Goal: Task Accomplishment & Management: Manage account settings

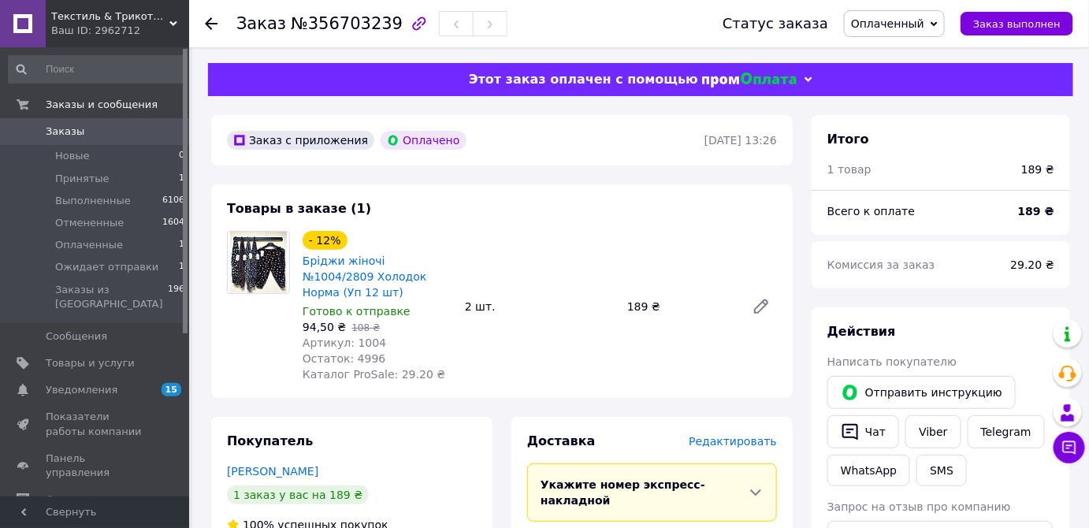
click at [1003, 336] on div "Действия" at bounding box center [941, 332] width 227 height 18
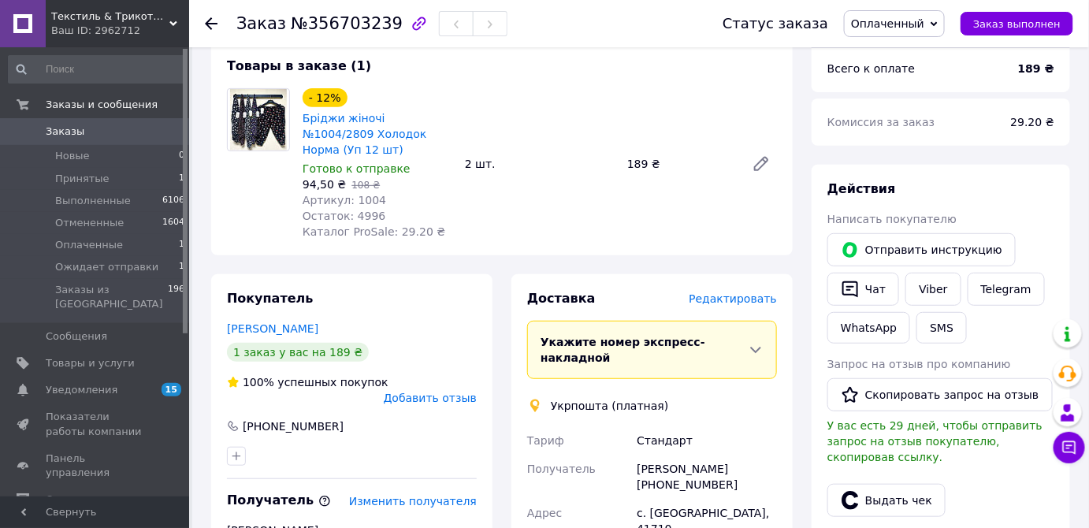
click at [1024, 331] on div "Отправить инструкцию   Чат Viber Telegram WhatsApp SMS" at bounding box center [941, 288] width 233 height 117
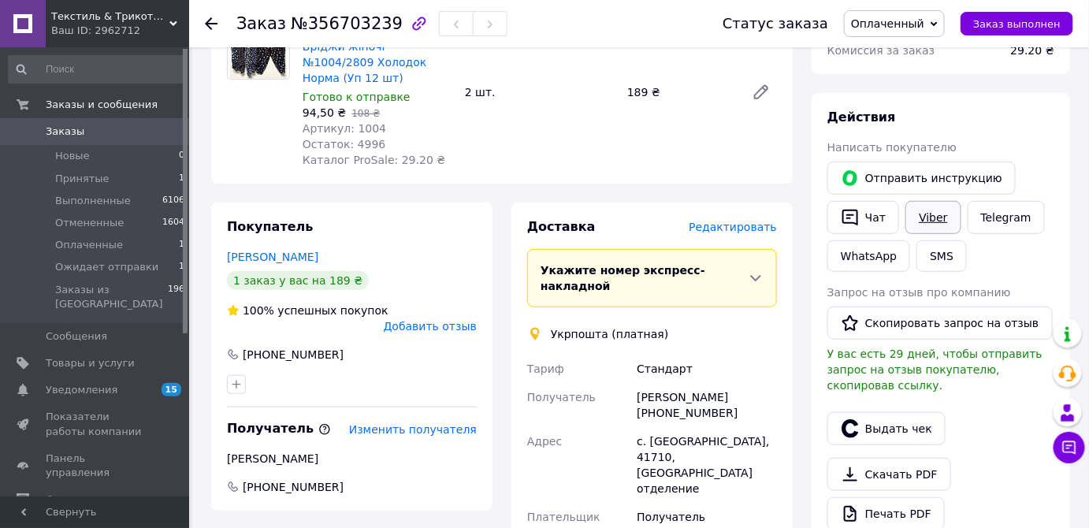
click at [921, 218] on link "Viber" at bounding box center [933, 217] width 55 height 33
drag, startPoint x: 1063, startPoint y: 244, endPoint x: 1074, endPoint y: 283, distance: 40.7
click at [1063, 244] on div "Действия Написать покупателю   Отправить инструкцию   Чат Viber Telegram WhatsA…" at bounding box center [941, 342] width 259 height 499
click at [1070, 445] on icon at bounding box center [1070, 448] width 16 height 16
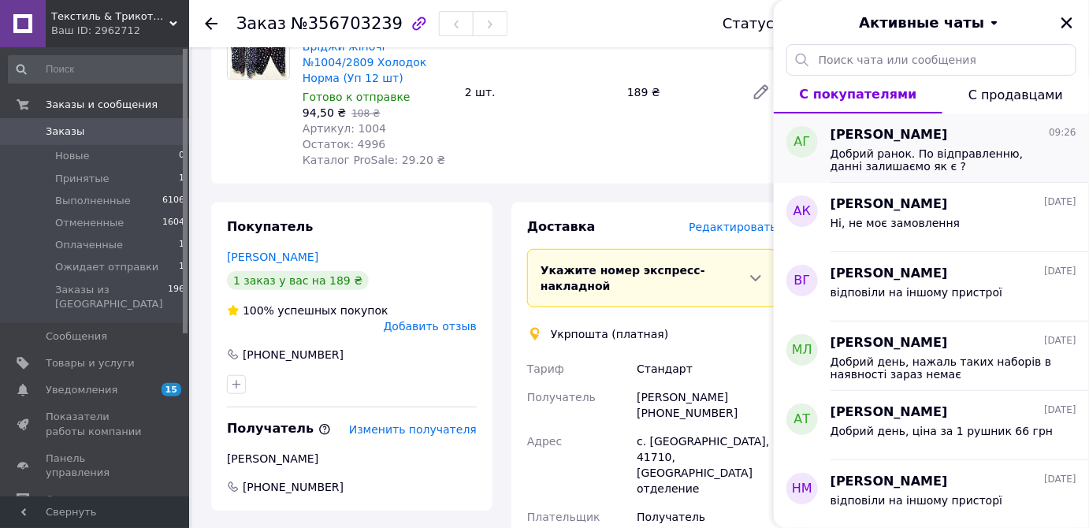
click at [962, 153] on span "Добрий ранок. По відправленню, данні залишаємо як є ?" at bounding box center [943, 159] width 224 height 25
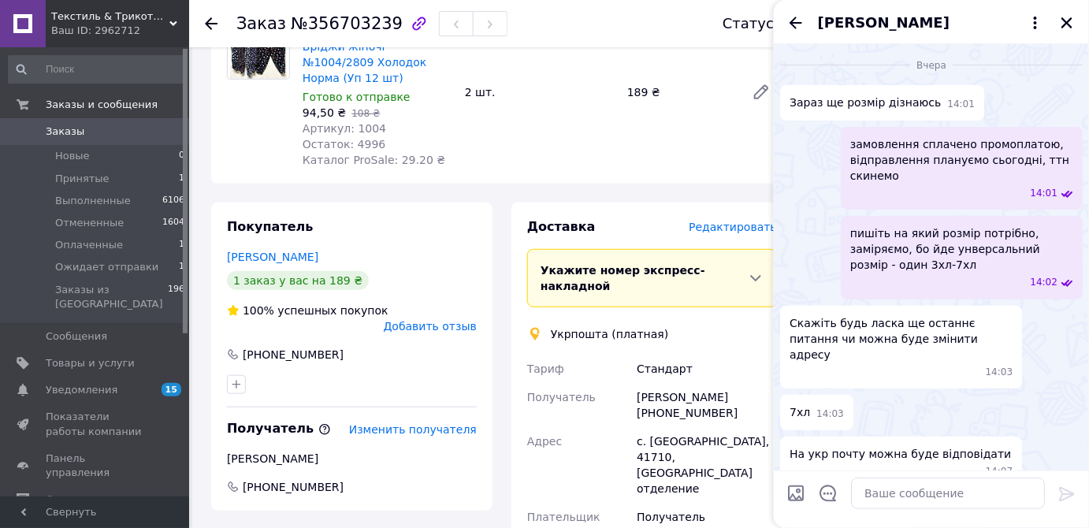
scroll to position [1860, 0]
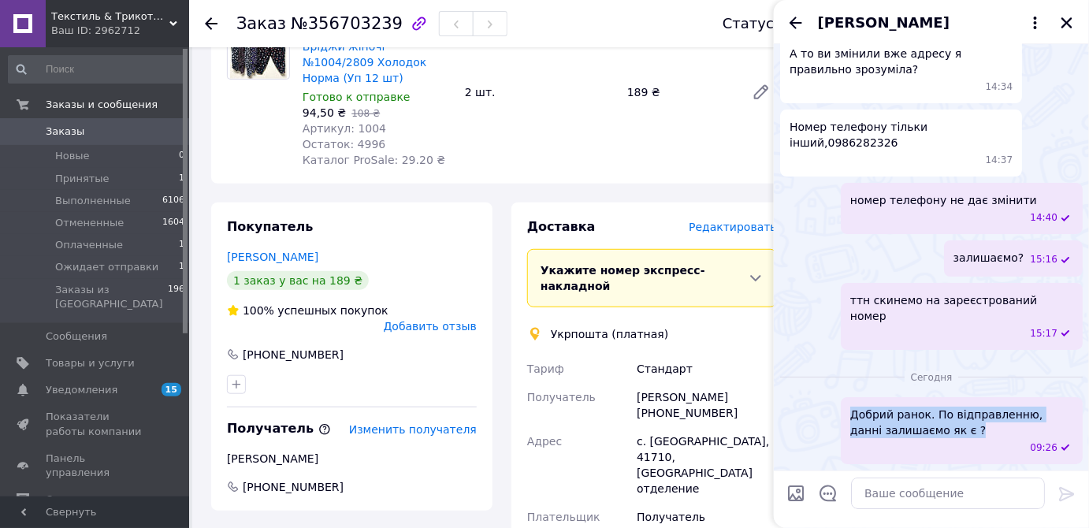
drag, startPoint x: 851, startPoint y: 404, endPoint x: 957, endPoint y: 433, distance: 110.3
click at [957, 433] on div "Добрий ранок. По відправленню, данні залишаємо як є ? 09:26" at bounding box center [962, 430] width 242 height 67
copy span "Добрий ранок. По відправленню, данні залишаємо як є ?"
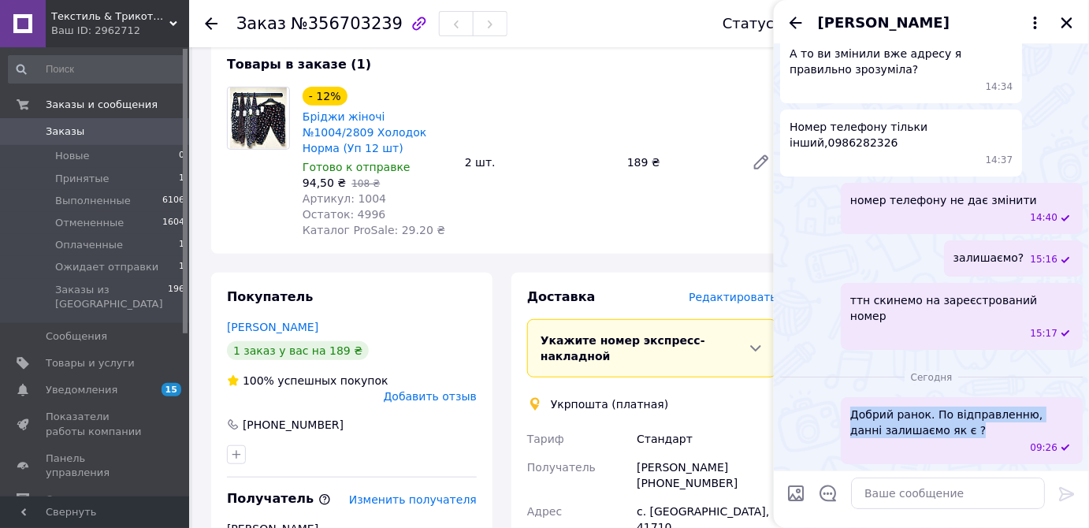
scroll to position [71, 0]
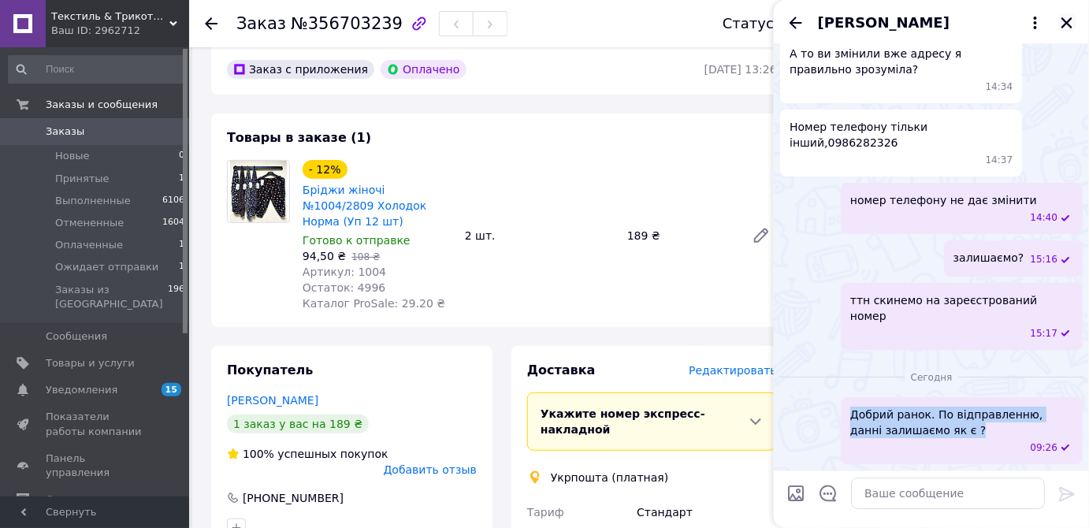
click at [1066, 21] on icon "Закрыть" at bounding box center [1067, 22] width 11 height 11
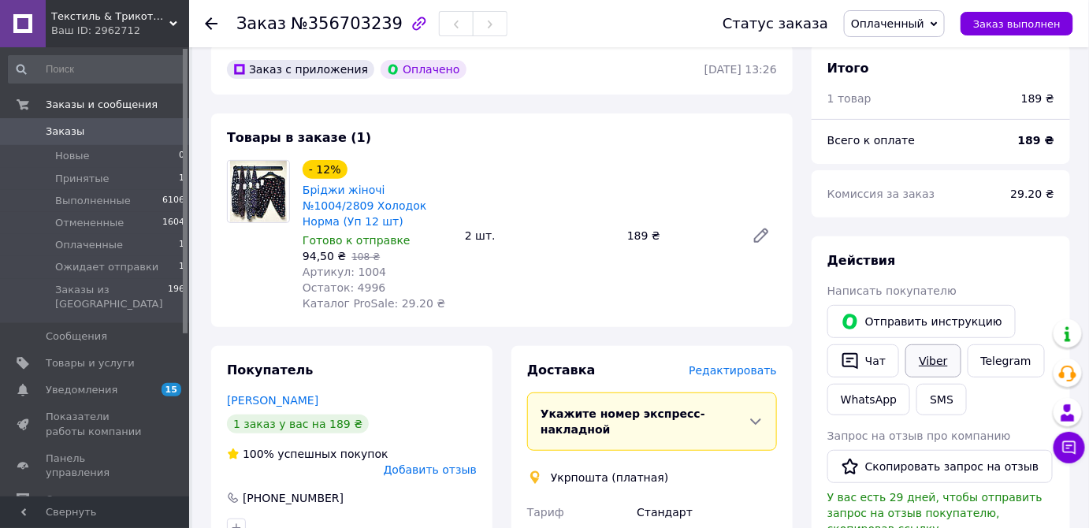
click at [925, 356] on link "Viber" at bounding box center [933, 360] width 55 height 33
click at [104, 205] on span "Выполненные" at bounding box center [93, 201] width 76 height 14
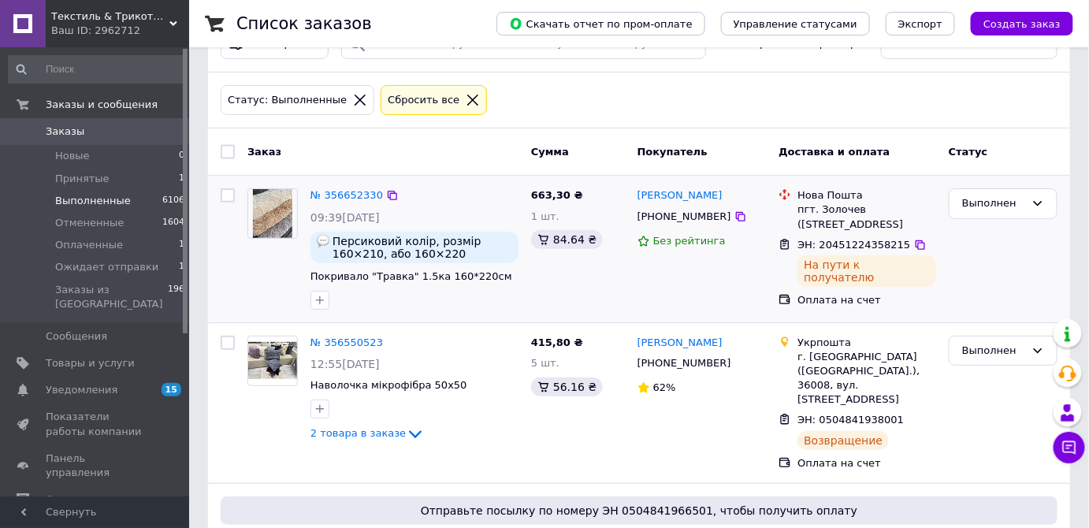
scroll to position [71, 0]
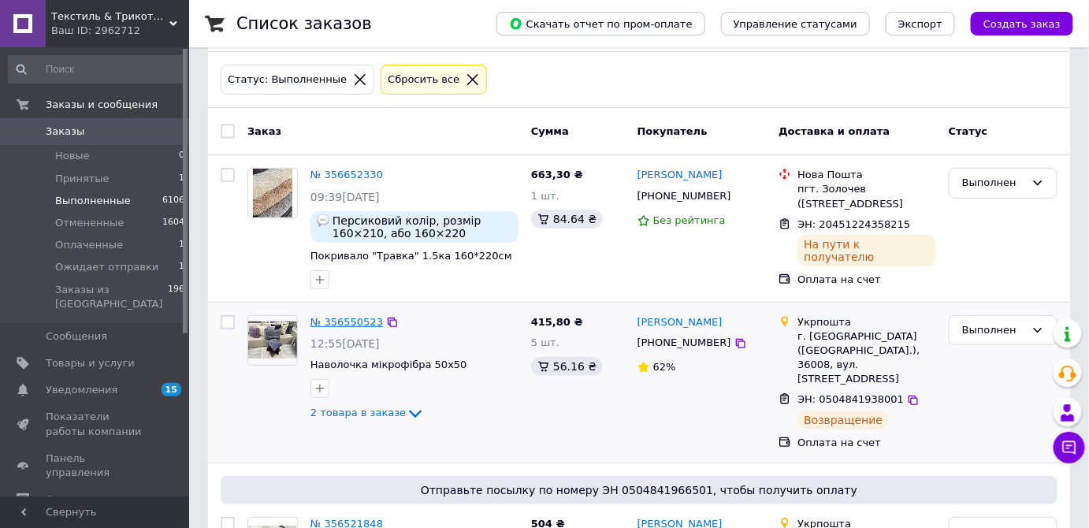
click at [363, 316] on link "№ 356550523" at bounding box center [347, 322] width 73 height 12
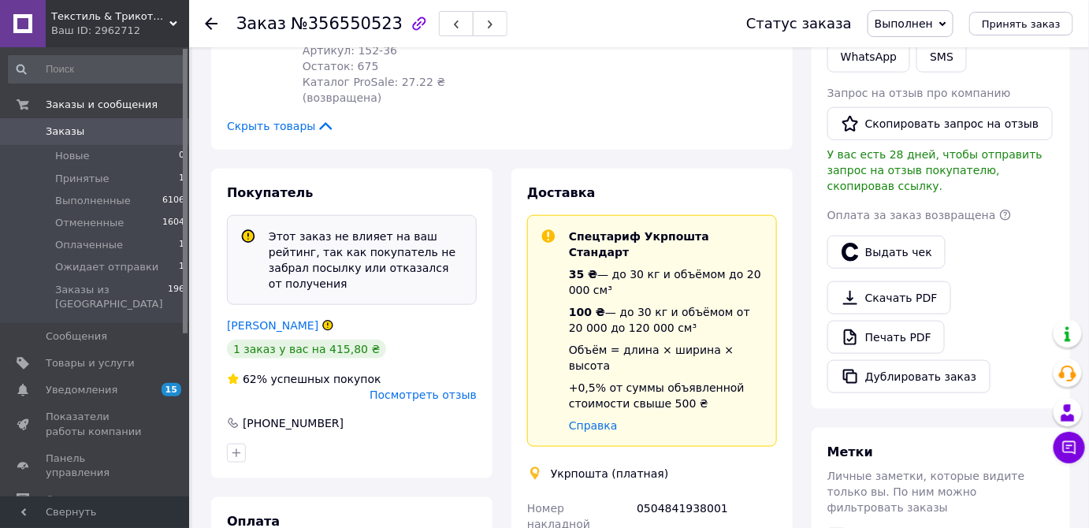
scroll to position [249, 0]
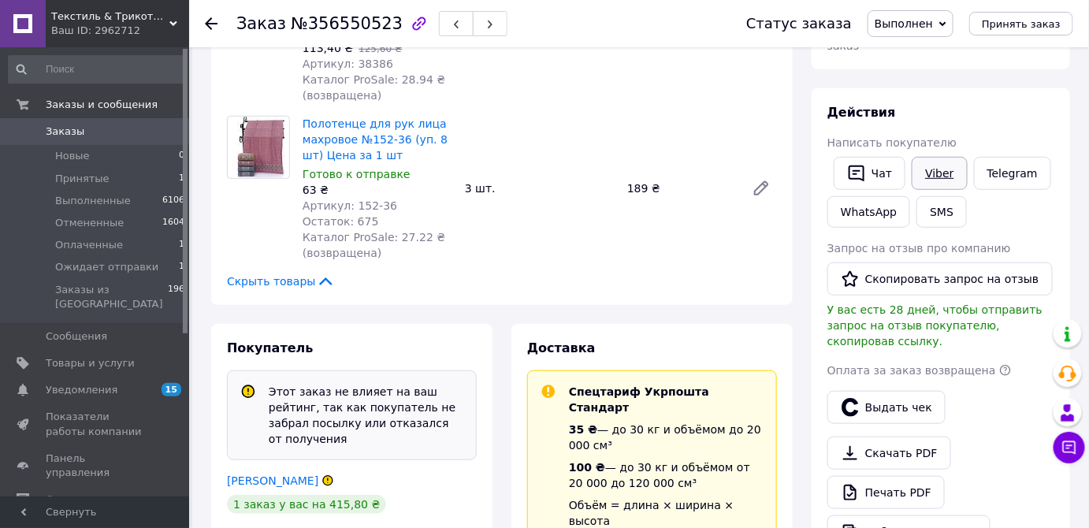
click at [942, 157] on link "Viber" at bounding box center [939, 173] width 55 height 33
click at [1067, 449] on icon at bounding box center [1070, 448] width 16 height 16
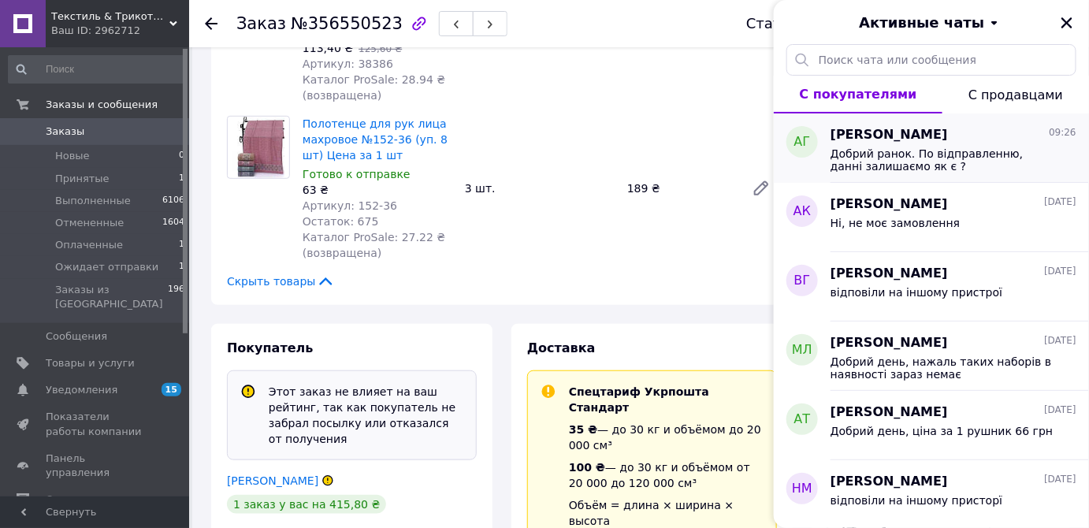
click at [880, 161] on span "Добрий ранок. По відправленню, данні залишаємо як є ?" at bounding box center [943, 159] width 224 height 25
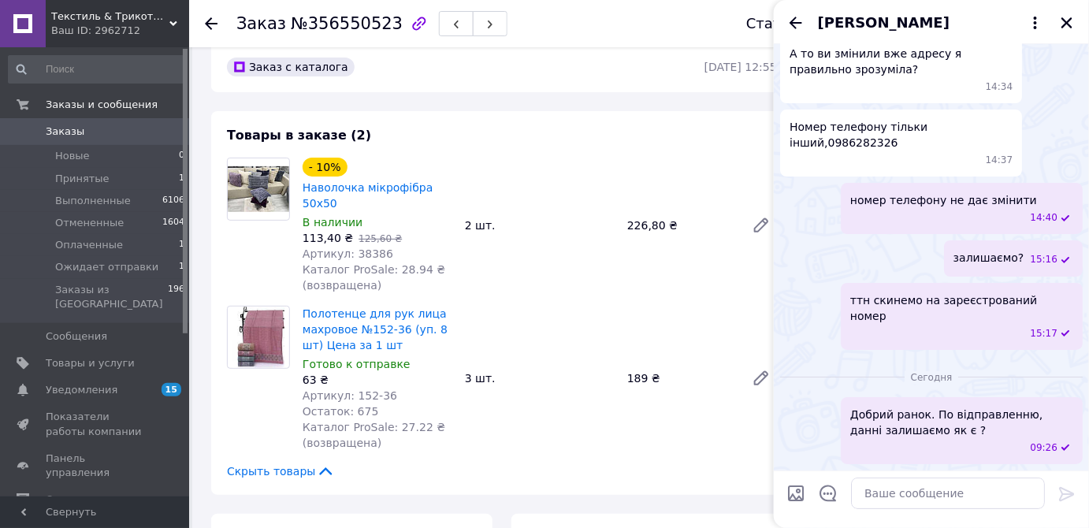
scroll to position [34, 0]
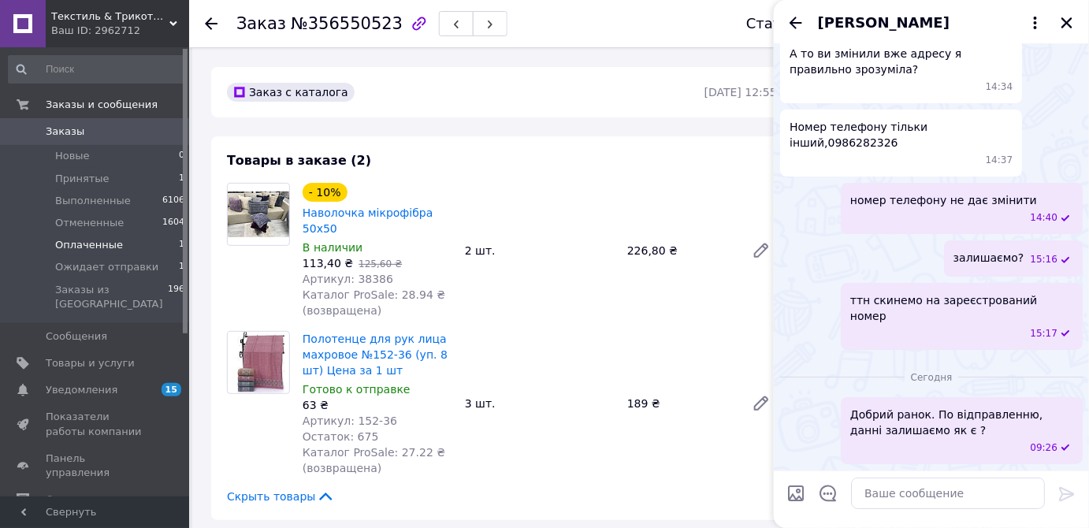
click at [89, 246] on span "Оплаченные" at bounding box center [89, 245] width 68 height 14
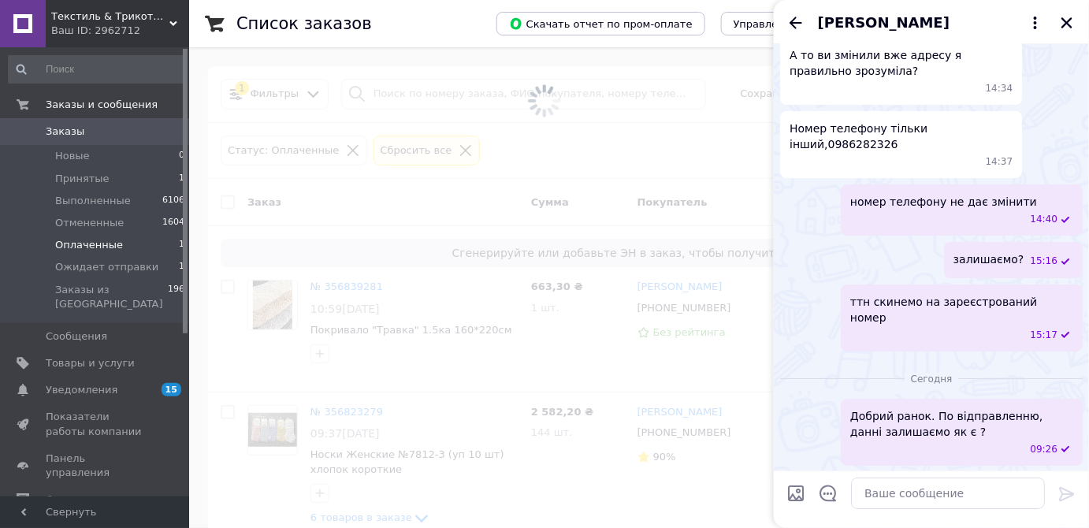
scroll to position [1645, 0]
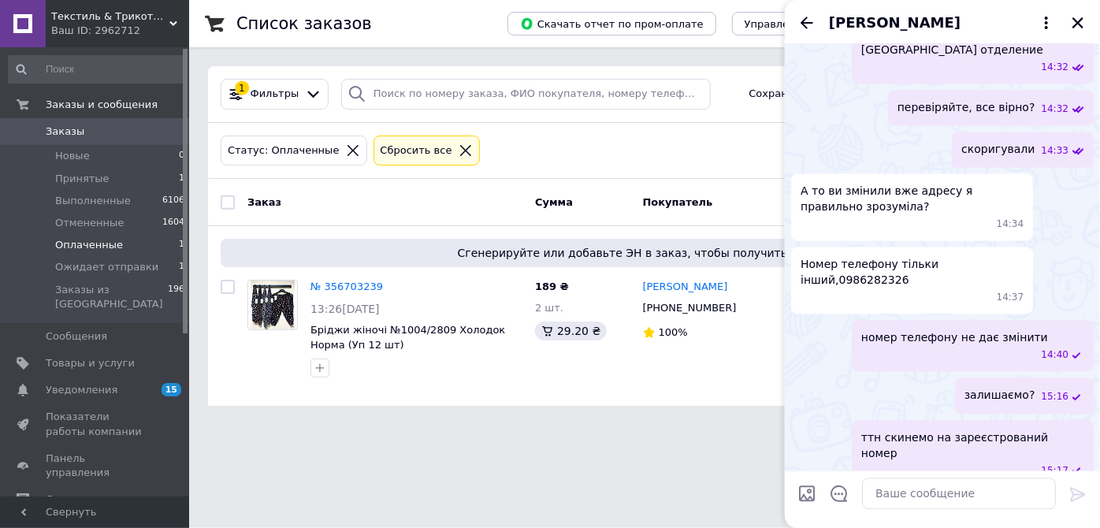
click at [505, 425] on html "Текстиль & Трикотаж — текстиль для всей семьи Ваш ID: 2962712 Сайт Текстиль & Т…" at bounding box center [550, 212] width 1100 height 425
click at [1078, 24] on icon "Закрыть" at bounding box center [1078, 22] width 11 height 11
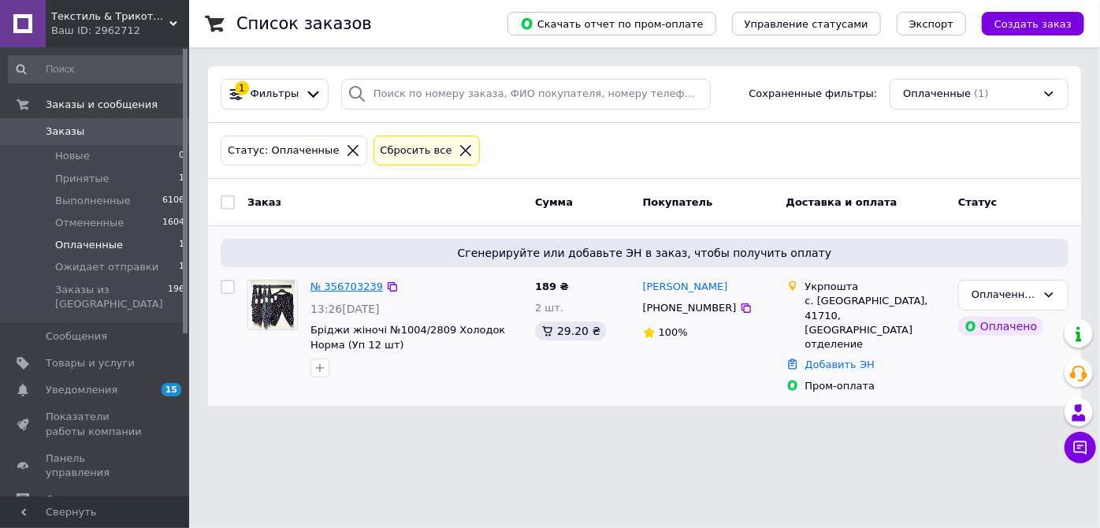
click at [327, 289] on link "№ 356703239" at bounding box center [347, 287] width 73 height 12
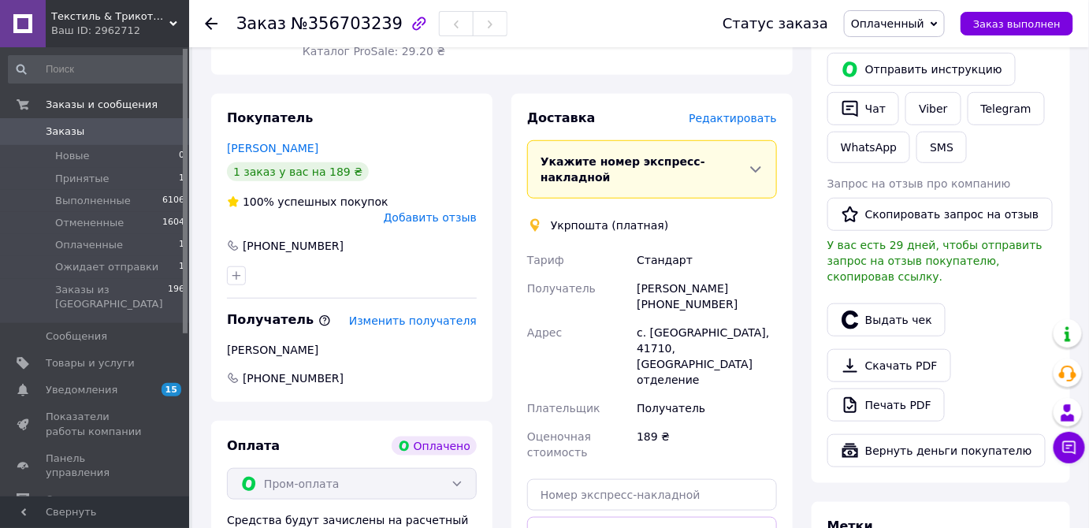
scroll to position [286, 0]
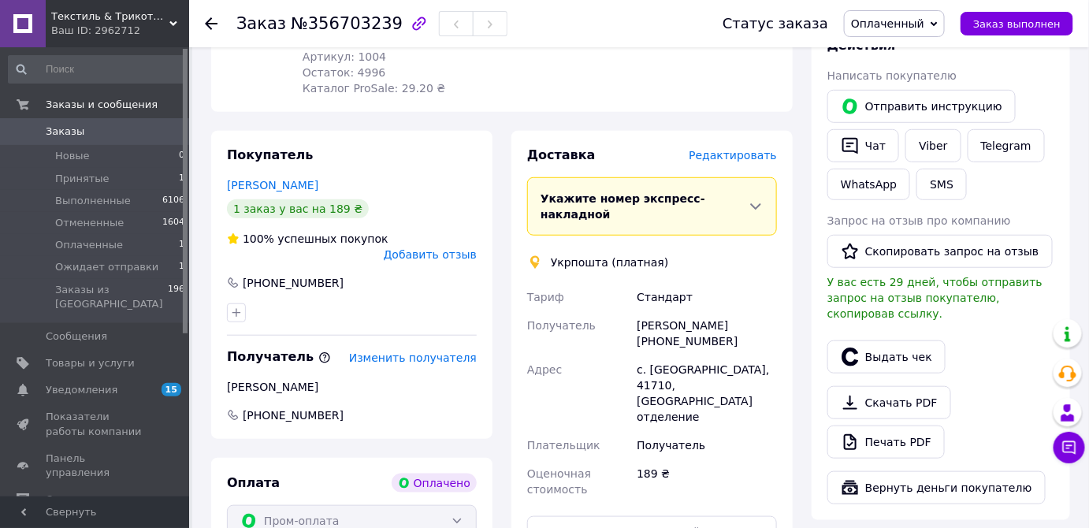
click at [1063, 233] on div "Действия Написать покупателю   Отправить инструкцию   Чат Viber Telegram WhatsA…" at bounding box center [941, 270] width 259 height 499
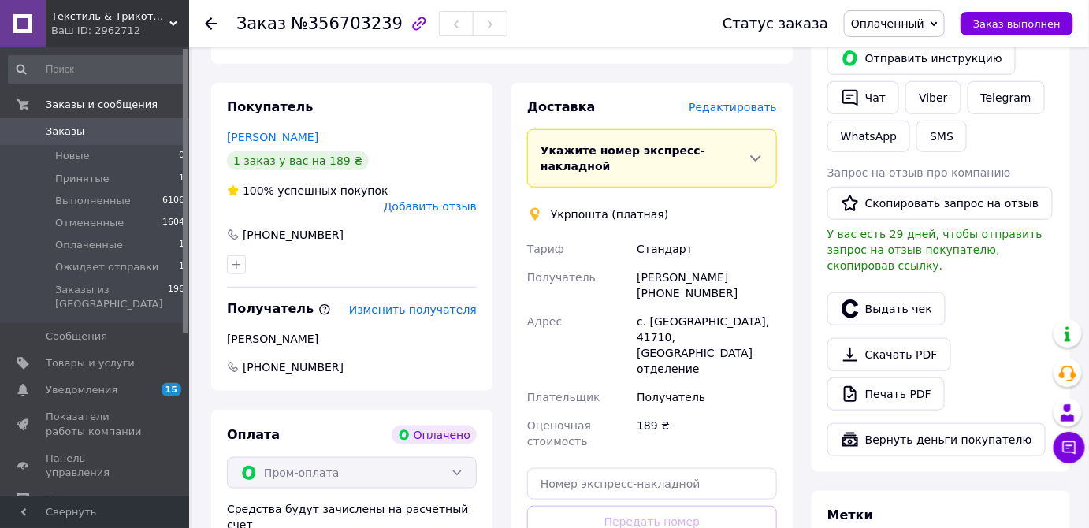
scroll to position [358, 0]
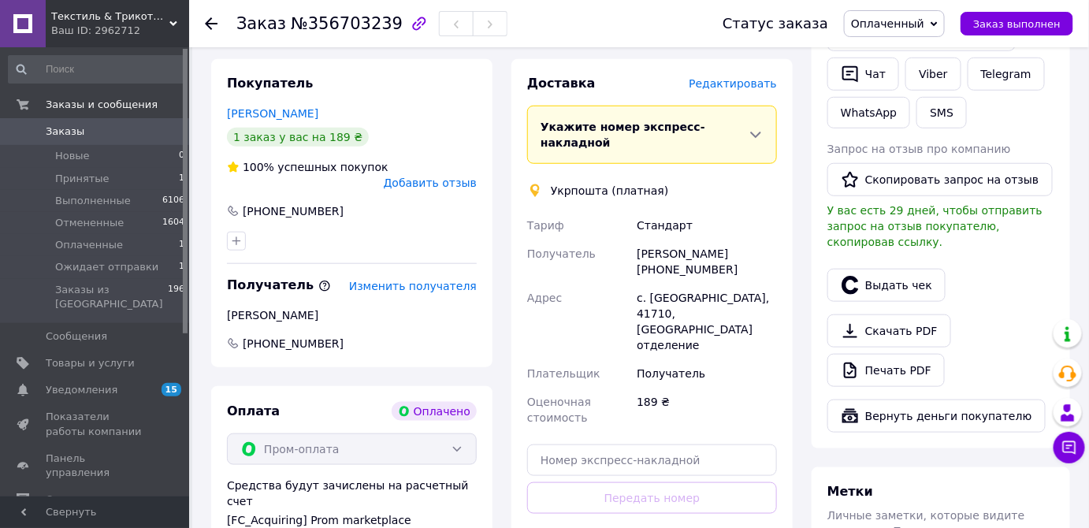
drag, startPoint x: 1041, startPoint y: 277, endPoint x: 970, endPoint y: 259, distance: 74.2
click at [1041, 277] on div "Выдать чек" at bounding box center [941, 285] width 233 height 39
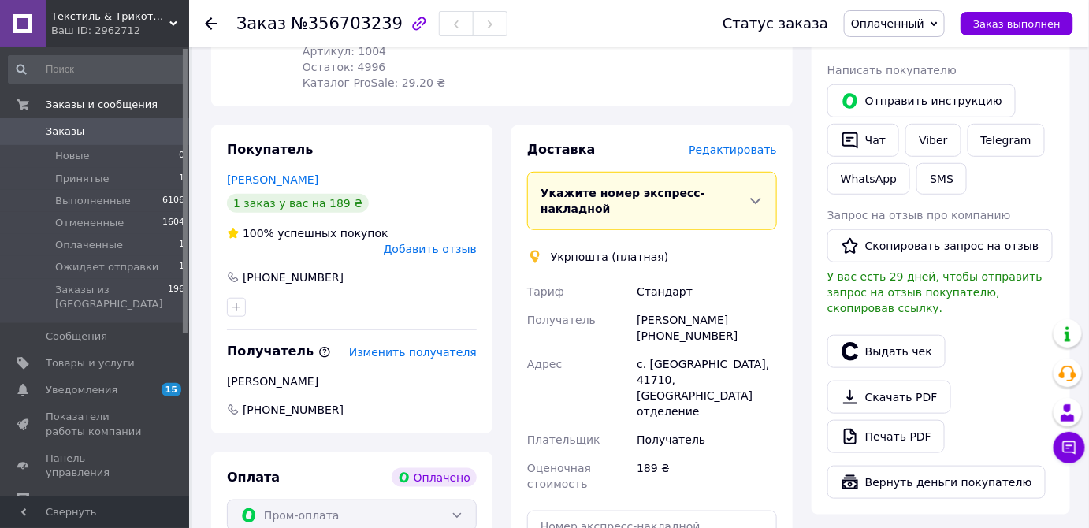
scroll to position [214, 0]
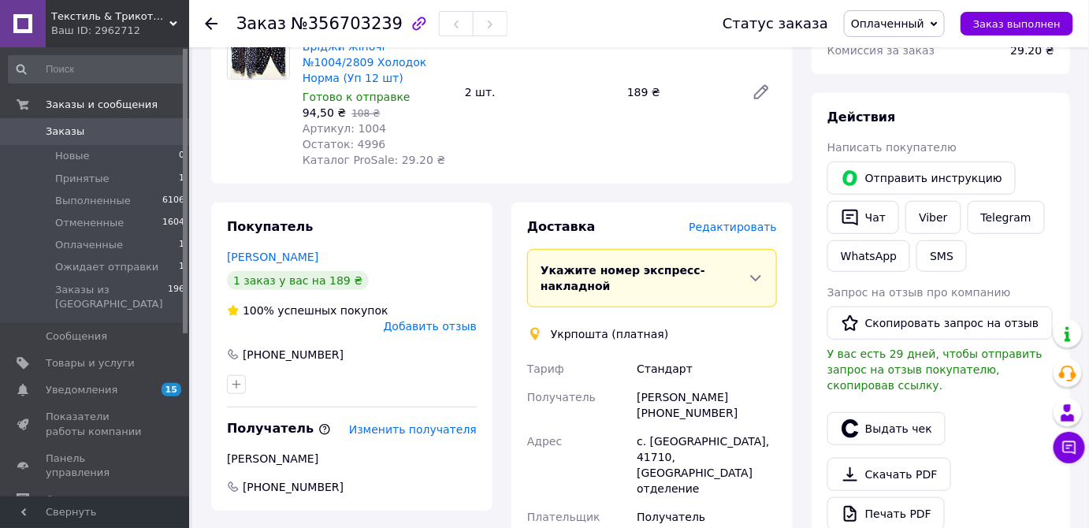
click at [1058, 120] on div "Действия Написать покупателю   Отправить инструкцию   Чат Viber Telegram WhatsA…" at bounding box center [941, 342] width 259 height 499
drag, startPoint x: 1076, startPoint y: 443, endPoint x: 1061, endPoint y: 410, distance: 36.3
click at [1077, 444] on icon at bounding box center [1070, 448] width 16 height 16
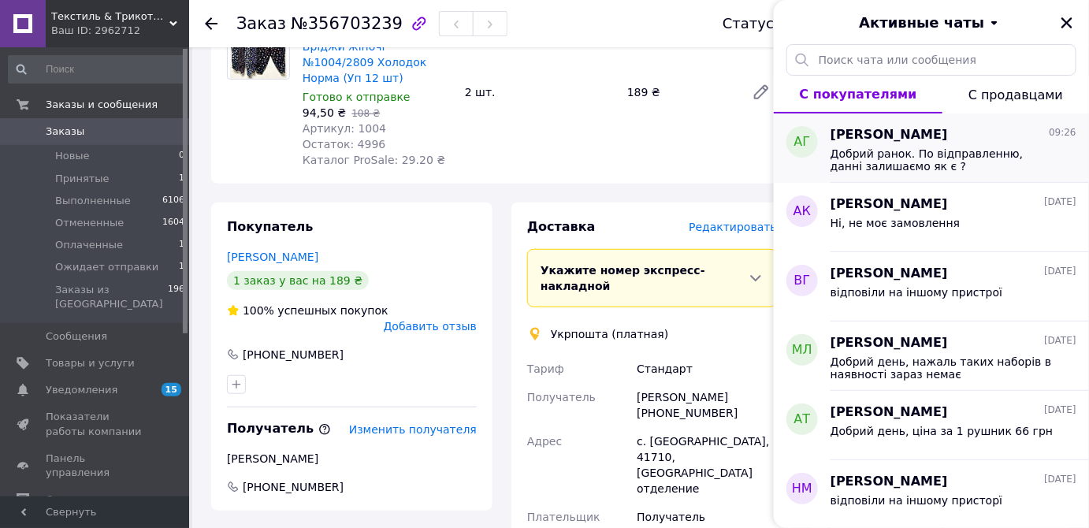
click at [992, 152] on span "Добрий ранок. По відправленню, данні залишаємо як є ?" at bounding box center [943, 159] width 224 height 25
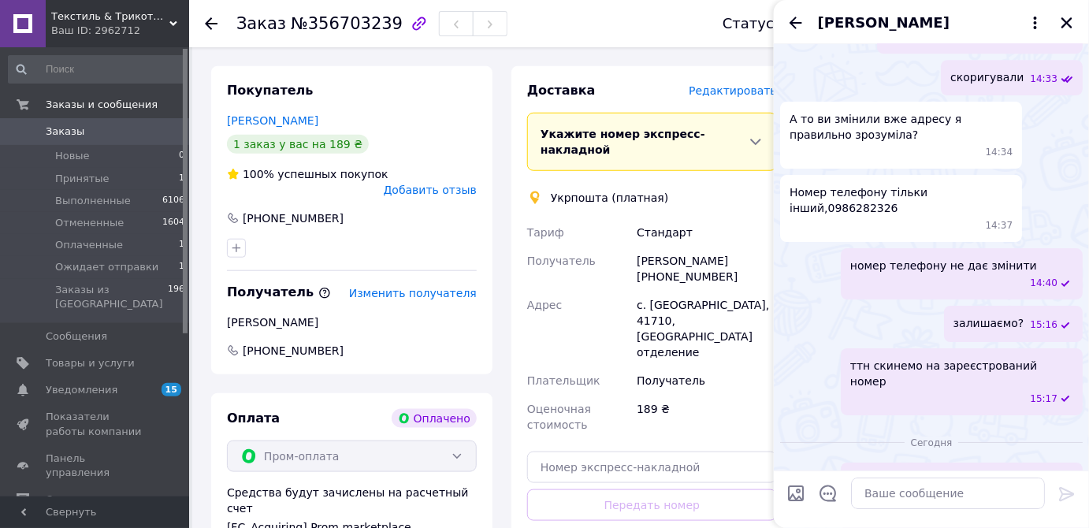
scroll to position [358, 0]
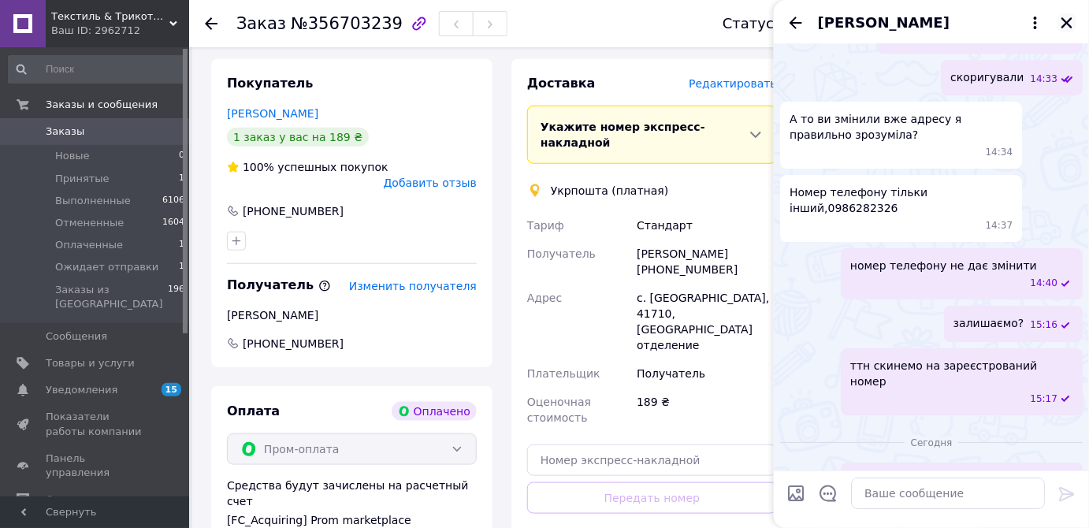
click at [1070, 21] on icon "Закрыть" at bounding box center [1067, 23] width 14 height 14
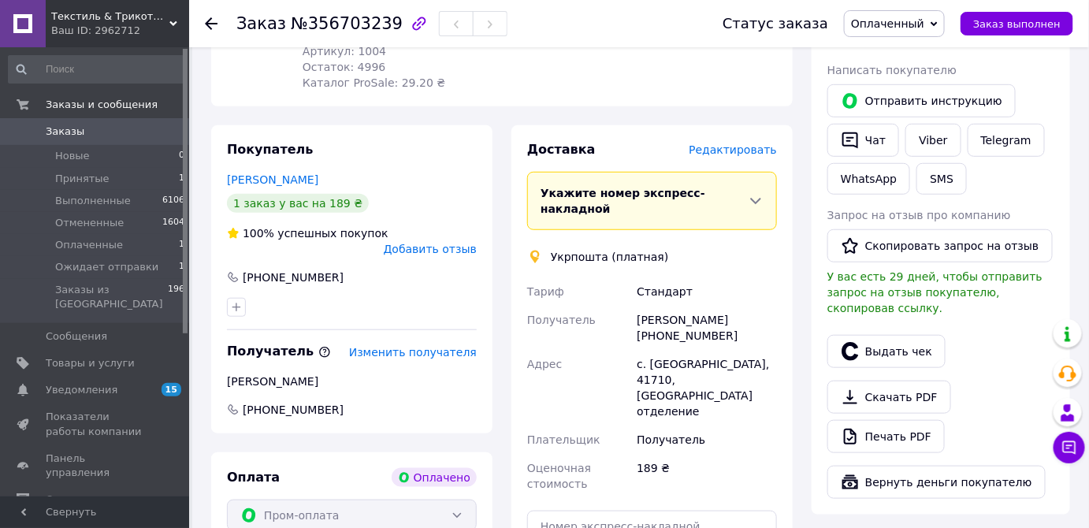
scroll to position [286, 0]
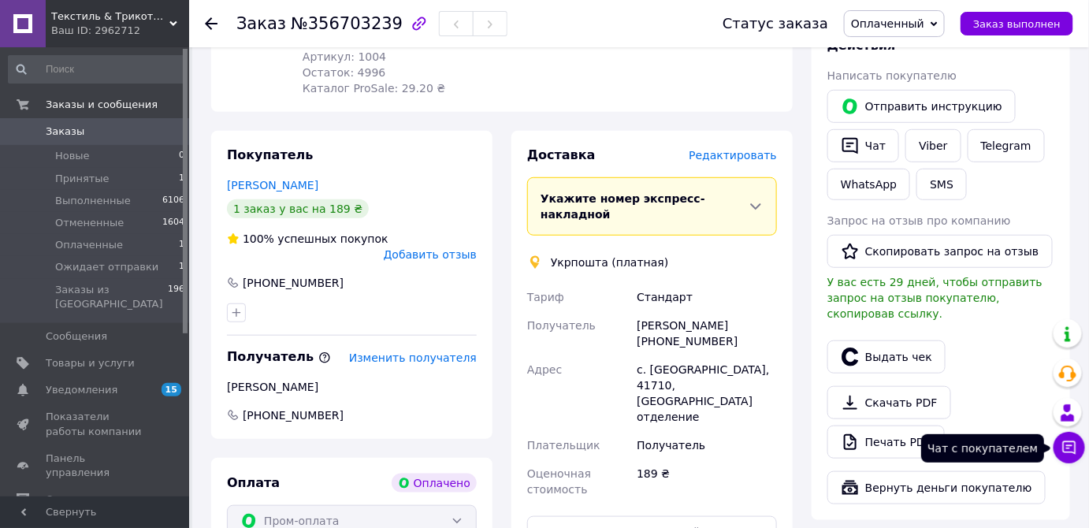
click at [1078, 446] on button "Чат с покупателем" at bounding box center [1070, 448] width 32 height 32
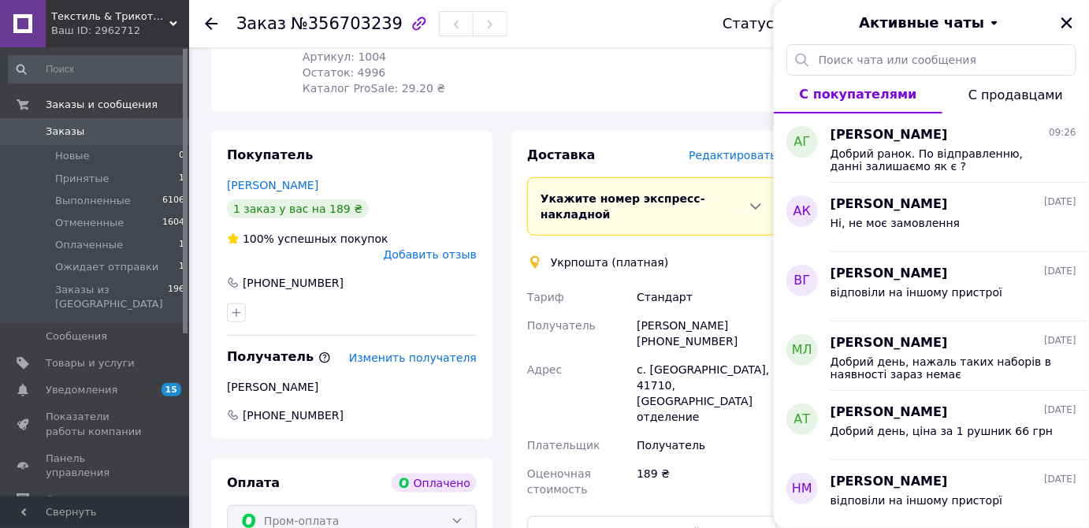
click at [1070, 24] on icon "Закрыть" at bounding box center [1067, 23] width 14 height 14
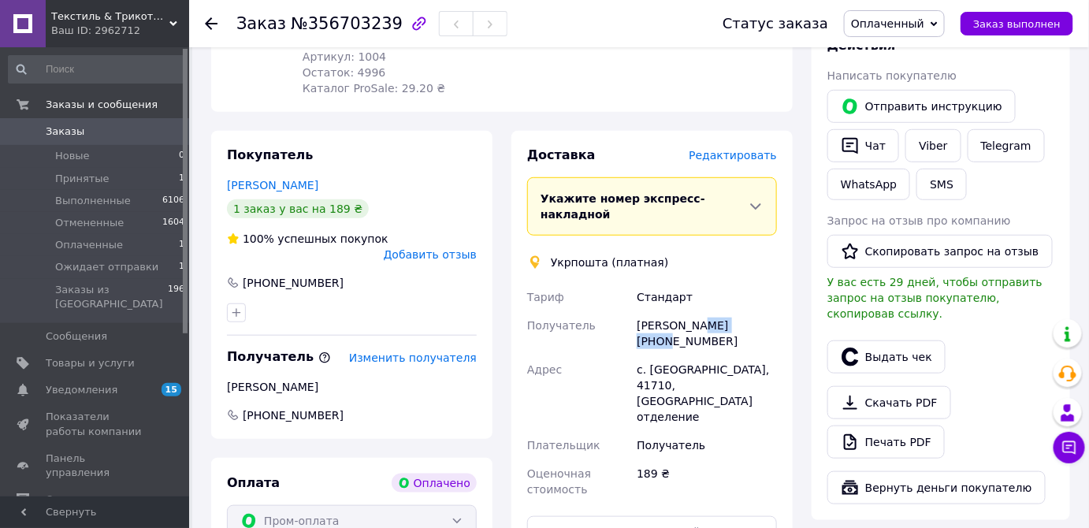
drag, startPoint x: 697, startPoint y: 292, endPoint x: 748, endPoint y: 292, distance: 51.2
click at [748, 311] on div "[PERSON_NAME] [PHONE_NUMBER]" at bounding box center [707, 333] width 147 height 44
copy div "[PERSON_NAME]"
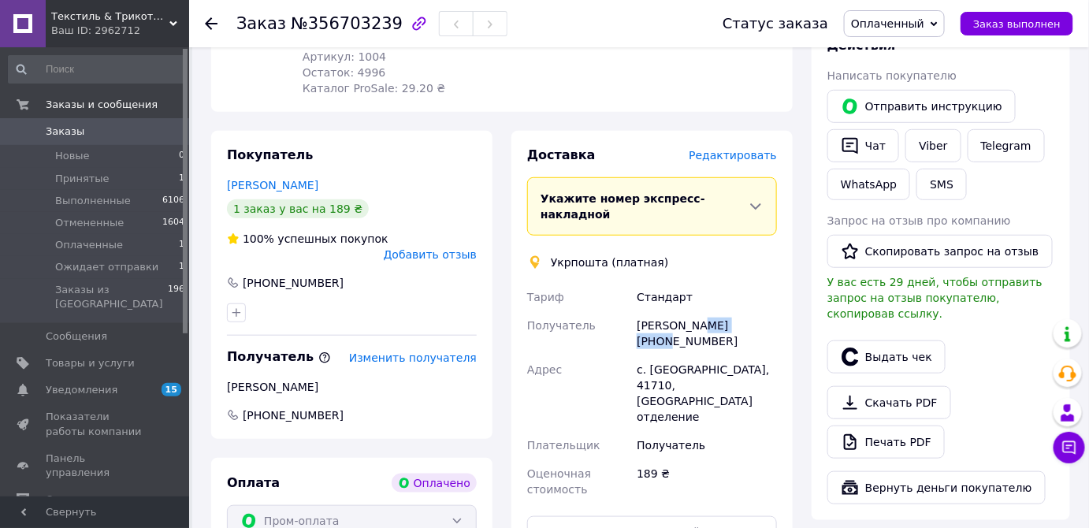
copy div "[PERSON_NAME]"
drag, startPoint x: 640, startPoint y: 288, endPoint x: 691, endPoint y: 292, distance: 51.5
click at [691, 311] on div "[PERSON_NAME] [PHONE_NUMBER]" at bounding box center [707, 333] width 147 height 44
copy div "Валентина"
drag, startPoint x: 706, startPoint y: 339, endPoint x: 735, endPoint y: 337, distance: 30.0
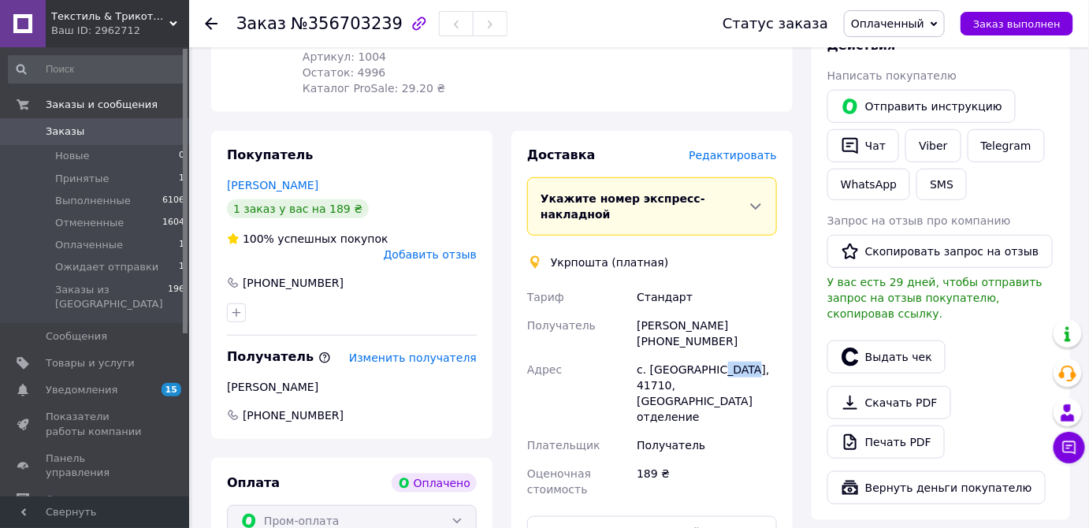
click at [735, 356] on div "с. [GEOGRAPHIC_DATA], 41710, [GEOGRAPHIC_DATA] отделение" at bounding box center [707, 394] width 147 height 76
copy div "41710"
drag, startPoint x: 651, startPoint y: 334, endPoint x: 698, endPoint y: 341, distance: 46.9
click at [698, 356] on div "с. [GEOGRAPHIC_DATA], 41710, [GEOGRAPHIC_DATA] отделение" at bounding box center [707, 394] width 147 height 76
copy div "Гвинтовое"
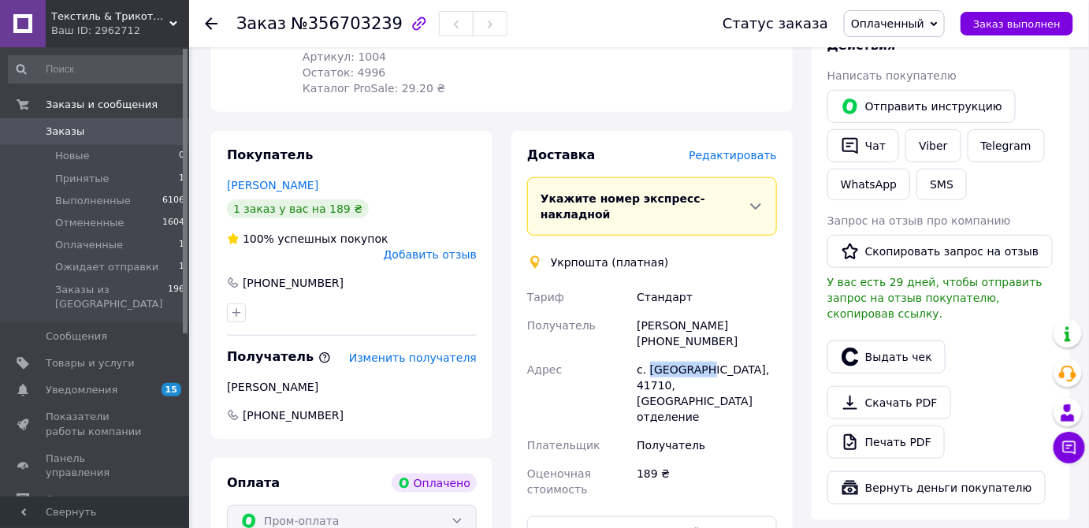
copy div "Гвинтовое"
drag, startPoint x: 646, startPoint y: 310, endPoint x: 717, endPoint y: 303, distance: 72.1
click at [717, 311] on div "[PERSON_NAME] [PHONE_NUMBER]" at bounding box center [707, 333] width 147 height 44
copy div "380686089605"
drag, startPoint x: 694, startPoint y: 292, endPoint x: 750, endPoint y: 292, distance: 56.8
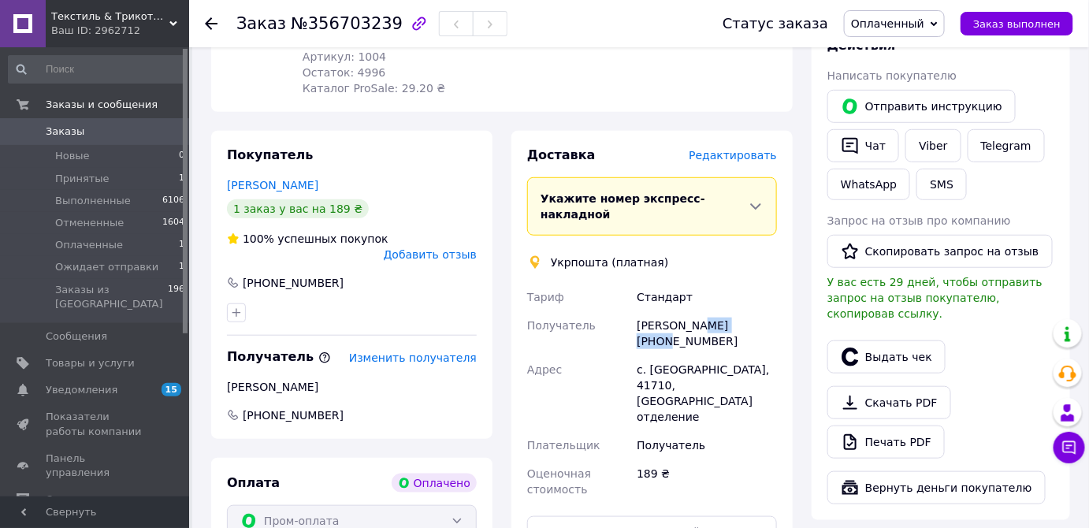
click at [750, 311] on div "[PERSON_NAME] [PHONE_NUMBER]" at bounding box center [707, 333] width 147 height 44
drag, startPoint x: 635, startPoint y: 284, endPoint x: 692, endPoint y: 291, distance: 58.0
click at [692, 311] on div "[PERSON_NAME] [PHONE_NUMBER]" at bounding box center [707, 333] width 147 height 44
drag, startPoint x: 672, startPoint y: 303, endPoint x: 586, endPoint y: 303, distance: 85.9
click at [565, 311] on div "Получатель" at bounding box center [579, 333] width 110 height 44
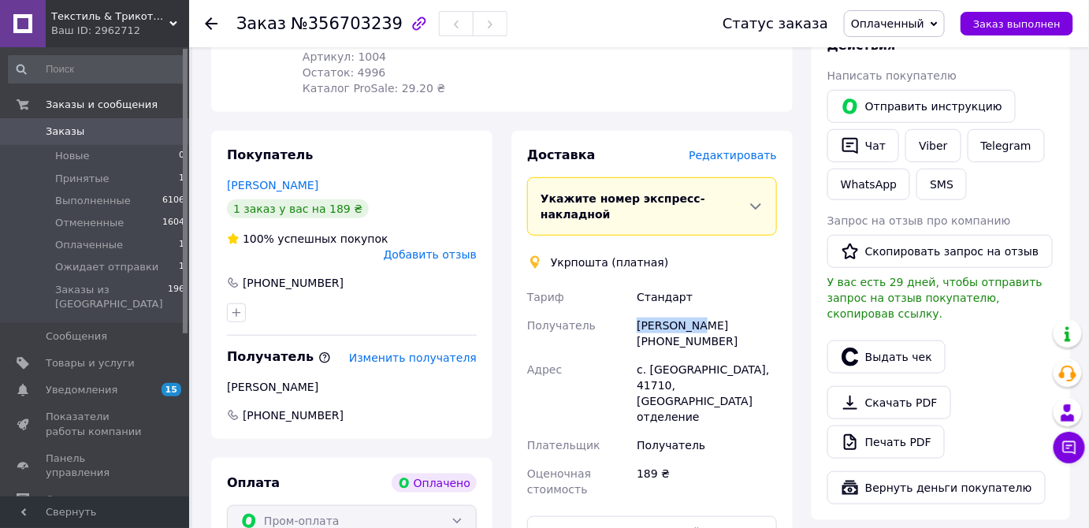
drag, startPoint x: 639, startPoint y: 289, endPoint x: 690, endPoint y: 293, distance: 50.6
click at [692, 311] on div "[PERSON_NAME] [PHONE_NUMBER]" at bounding box center [707, 333] width 147 height 44
drag, startPoint x: 703, startPoint y: 335, endPoint x: 734, endPoint y: 337, distance: 30.8
click at [734, 356] on div "с. [GEOGRAPHIC_DATA], 41710, [GEOGRAPHIC_DATA] отделение" at bounding box center [707, 394] width 147 height 76
drag, startPoint x: 647, startPoint y: 337, endPoint x: 698, endPoint y: 338, distance: 51.3
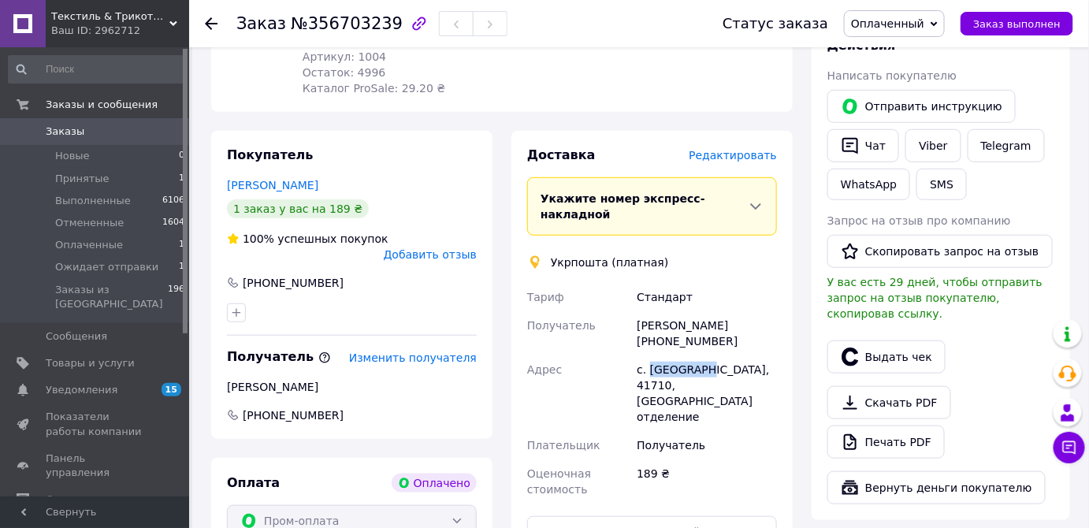
click at [698, 356] on div "с. [GEOGRAPHIC_DATA], 41710, [GEOGRAPHIC_DATA] отделение" at bounding box center [707, 394] width 147 height 76
drag, startPoint x: 647, startPoint y: 307, endPoint x: 713, endPoint y: 307, distance: 65.4
click at [718, 311] on div "[PERSON_NAME] [PHONE_NUMBER]" at bounding box center [707, 333] width 147 height 44
drag, startPoint x: 696, startPoint y: 296, endPoint x: 595, endPoint y: 311, distance: 102.0
click at [586, 311] on div "Получатель" at bounding box center [579, 333] width 110 height 44
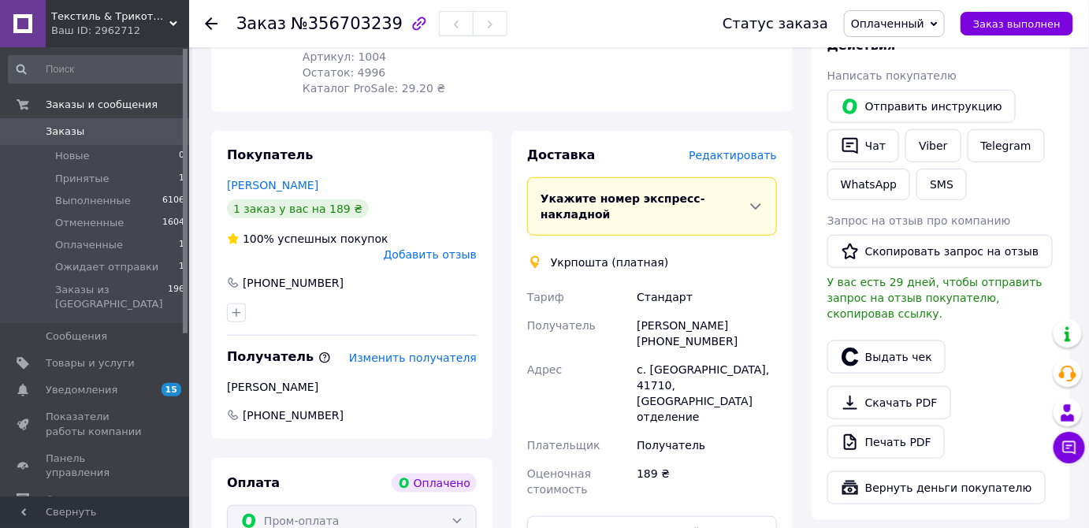
drag, startPoint x: 645, startPoint y: 305, endPoint x: 720, endPoint y: 311, distance: 75.2
click at [720, 311] on div "[PERSON_NAME] [PHONE_NUMBER]" at bounding box center [707, 333] width 147 height 44
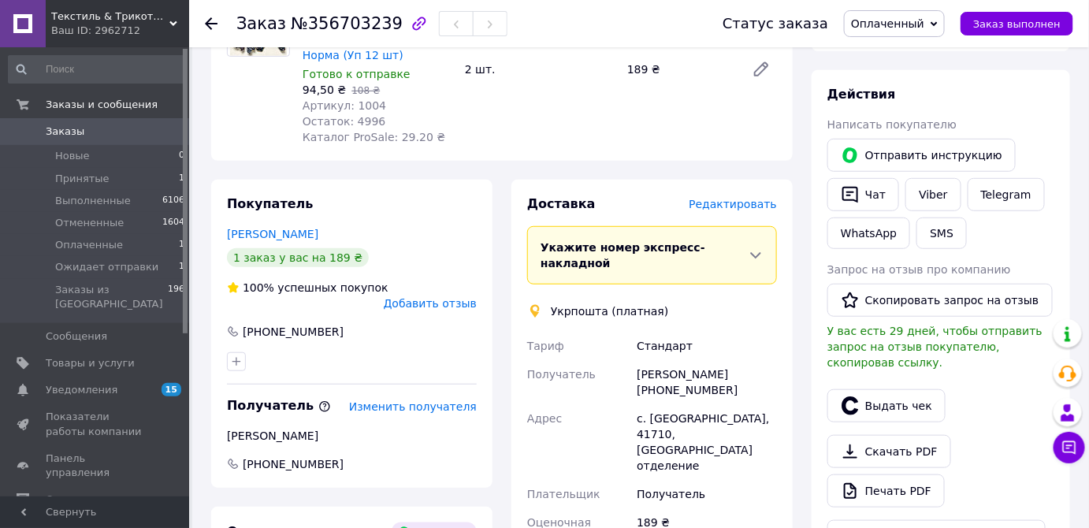
scroll to position [143, 0]
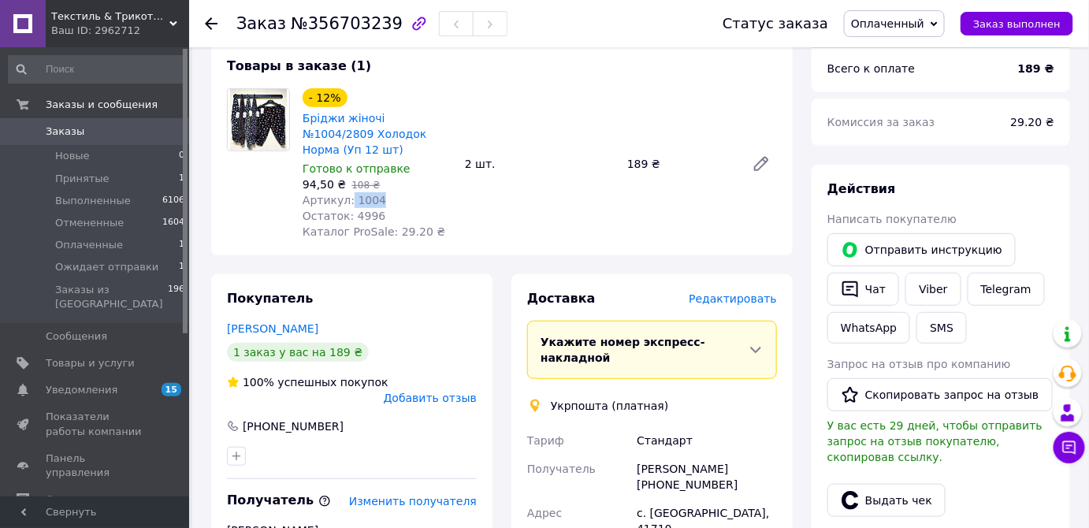
drag, startPoint x: 346, startPoint y: 183, endPoint x: 379, endPoint y: 184, distance: 33.1
click at [379, 192] on div "Артикул: 1004" at bounding box center [378, 200] width 150 height 16
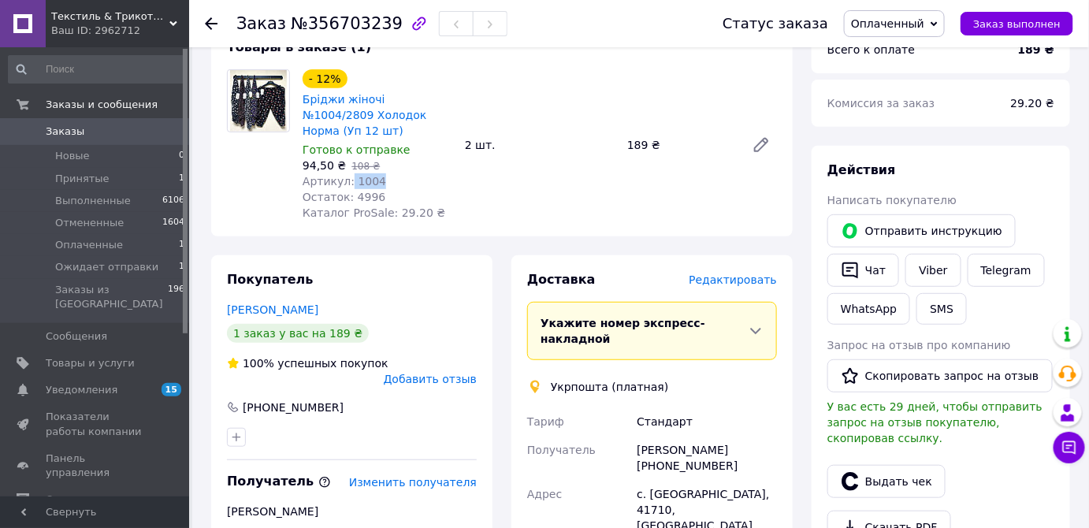
scroll to position [214, 0]
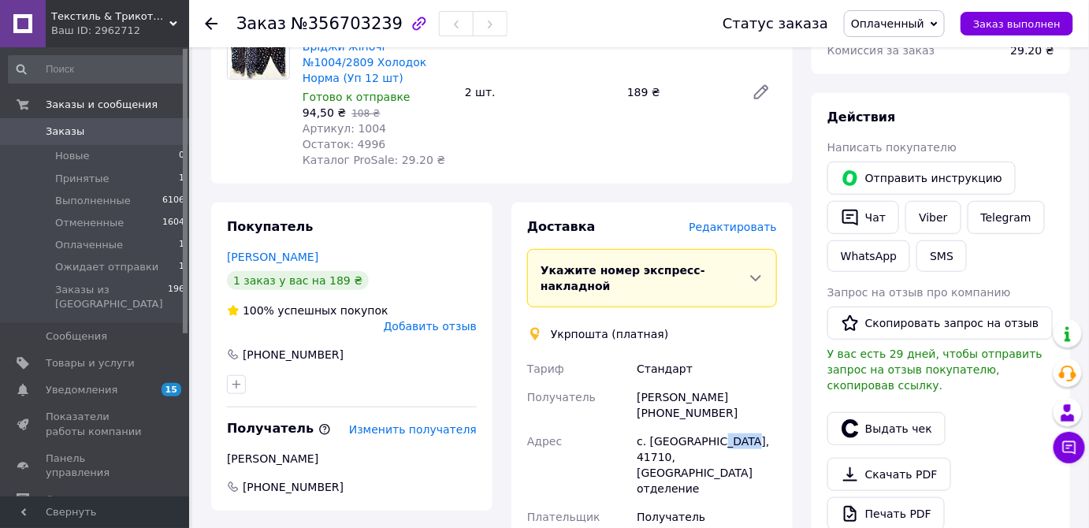
drag, startPoint x: 706, startPoint y: 404, endPoint x: 736, endPoint y: 402, distance: 30.8
click at [736, 427] on div "с. [GEOGRAPHIC_DATA], 41710, [GEOGRAPHIC_DATA] отделение" at bounding box center [707, 465] width 147 height 76
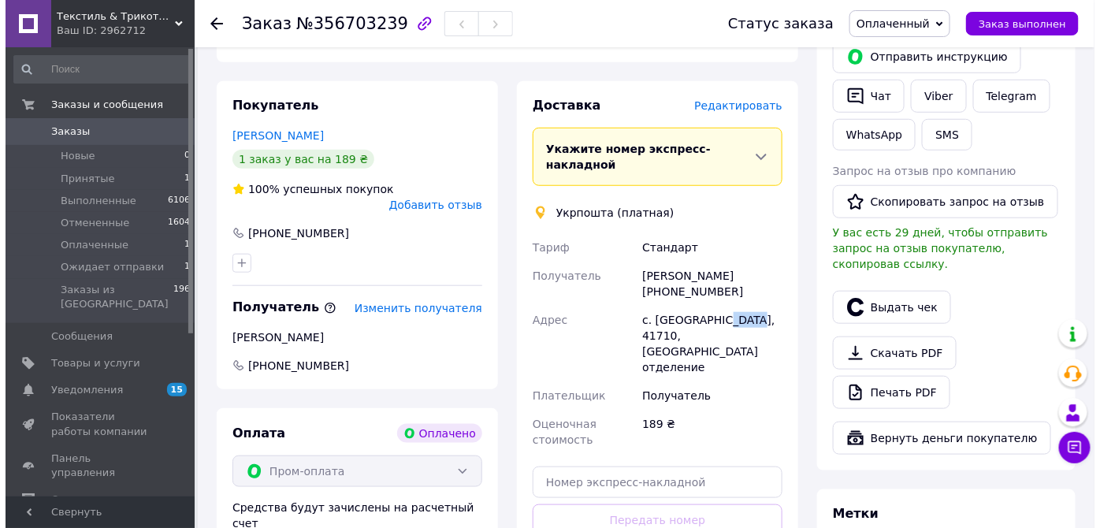
scroll to position [358, 0]
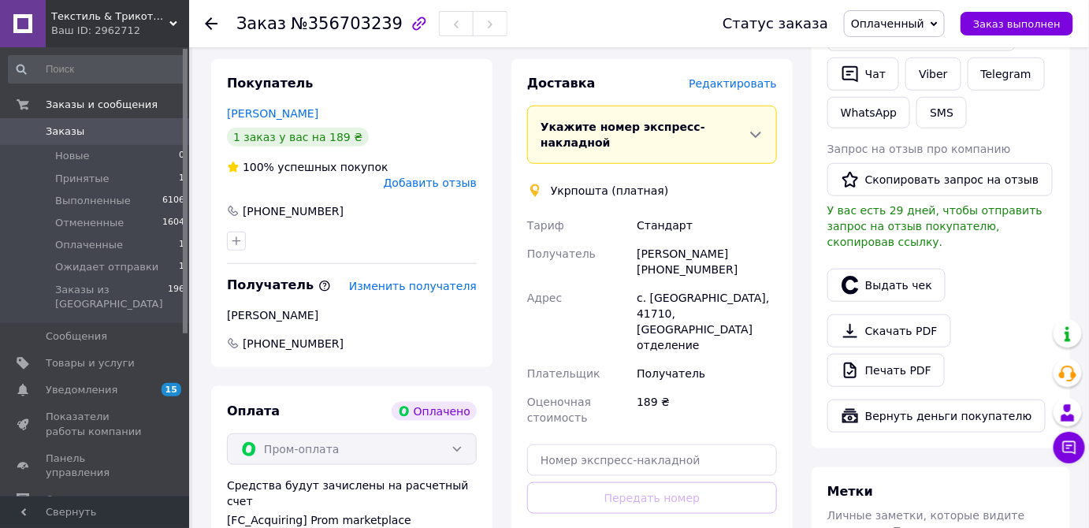
click at [760, 77] on span "Редактировать" at bounding box center [733, 83] width 88 height 13
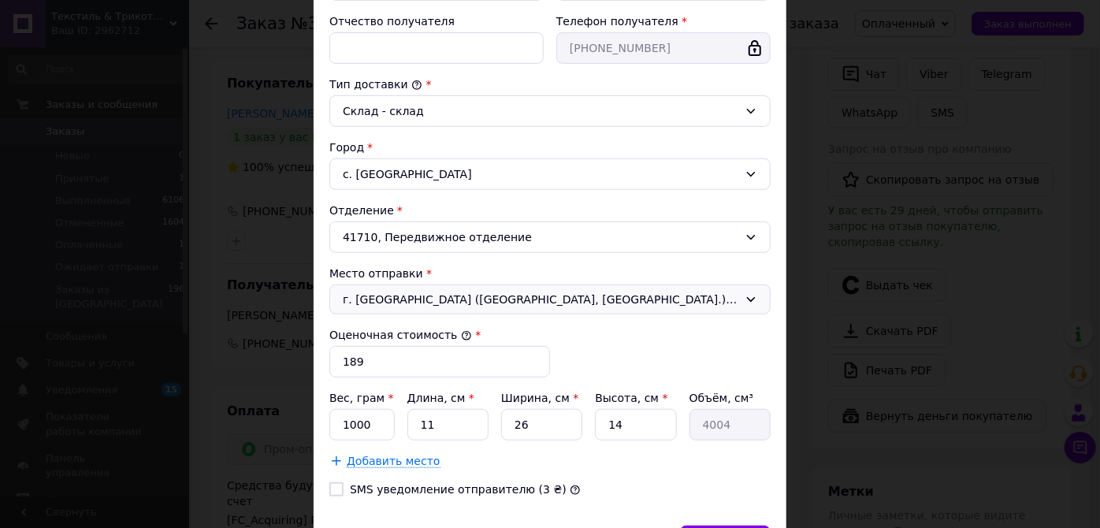
click at [752, 297] on icon at bounding box center [751, 299] width 9 height 5
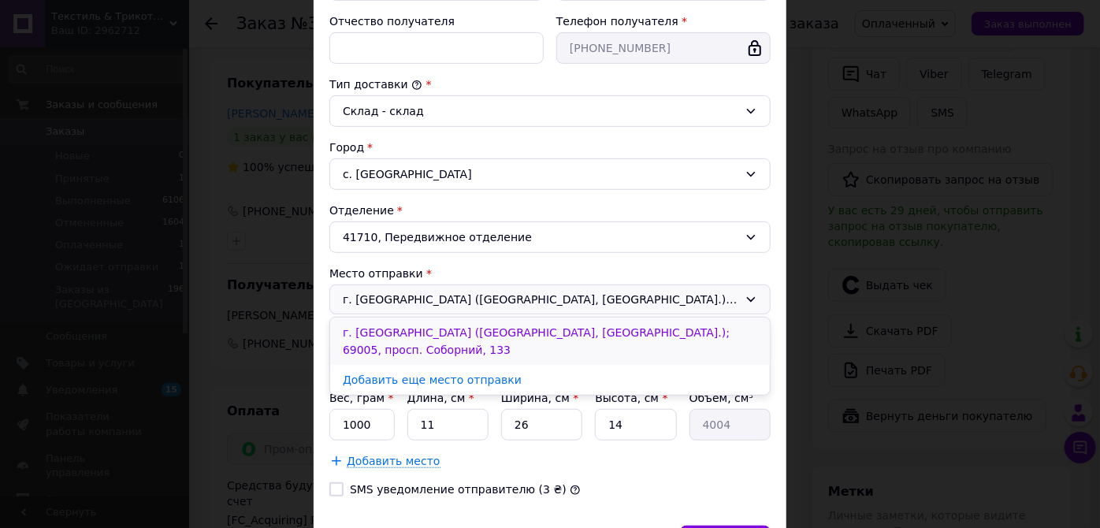
scroll to position [430, 0]
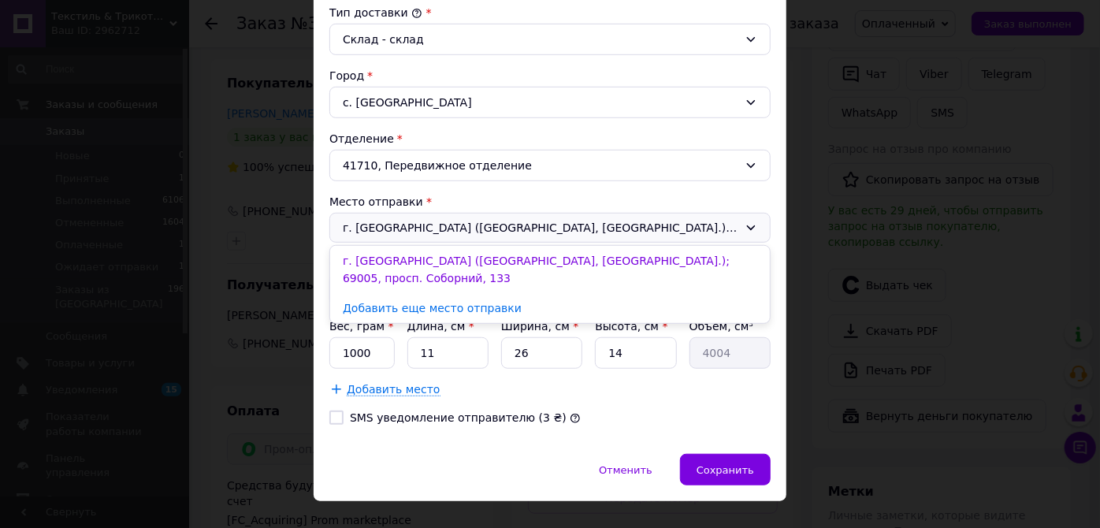
click at [635, 421] on div "Тариф * Стандарт Плательщик * Получатель Фамилия получателя * [PERSON_NAME] Имя…" at bounding box center [549, 95] width 441 height 686
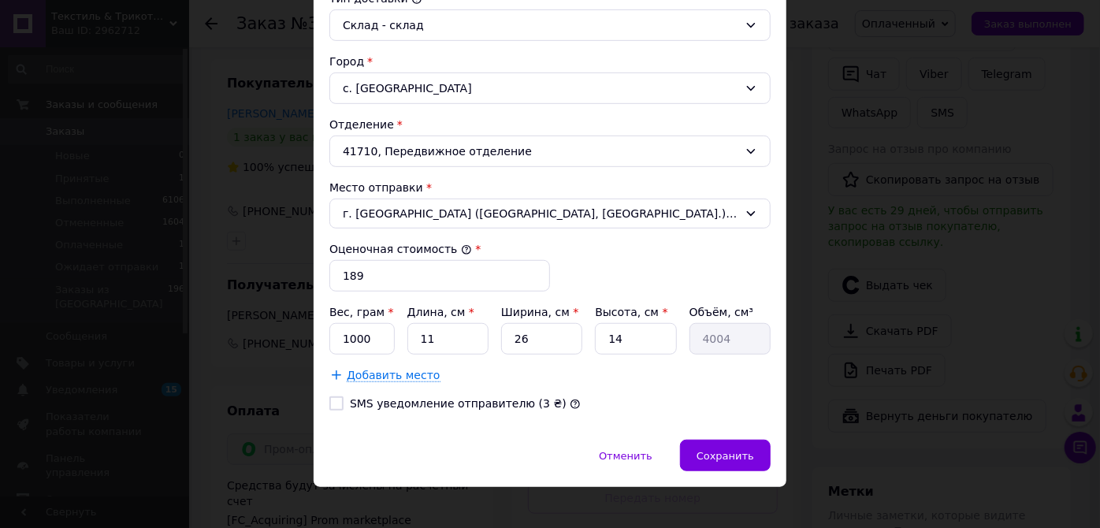
scroll to position [452, 0]
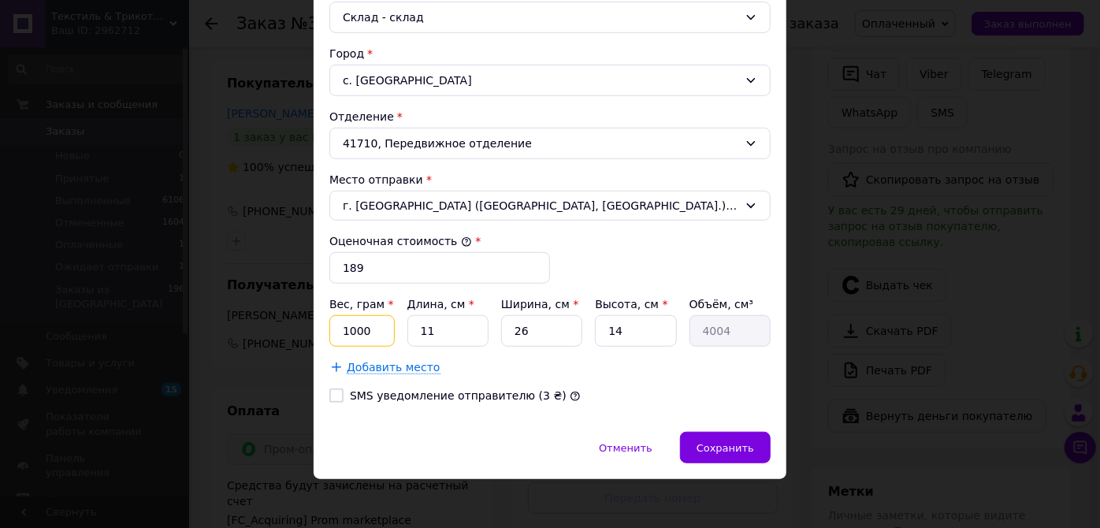
click at [385, 322] on input "1000" at bounding box center [361, 331] width 65 height 32
type input "1"
type input "300"
click at [449, 333] on input "11" at bounding box center [448, 331] width 81 height 32
type input "1"
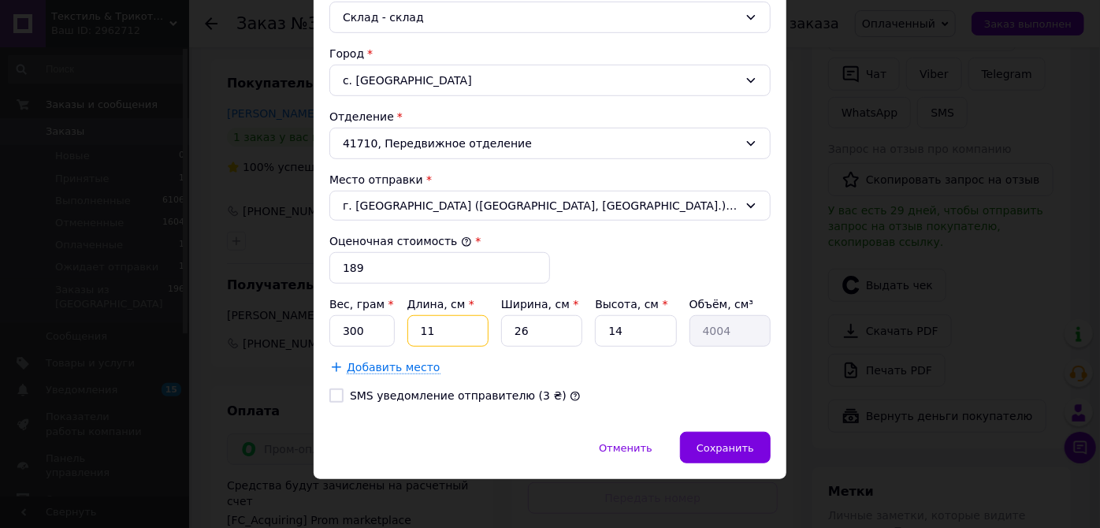
type input "364"
type input "1"
type input "364"
type input "17"
type input "6188"
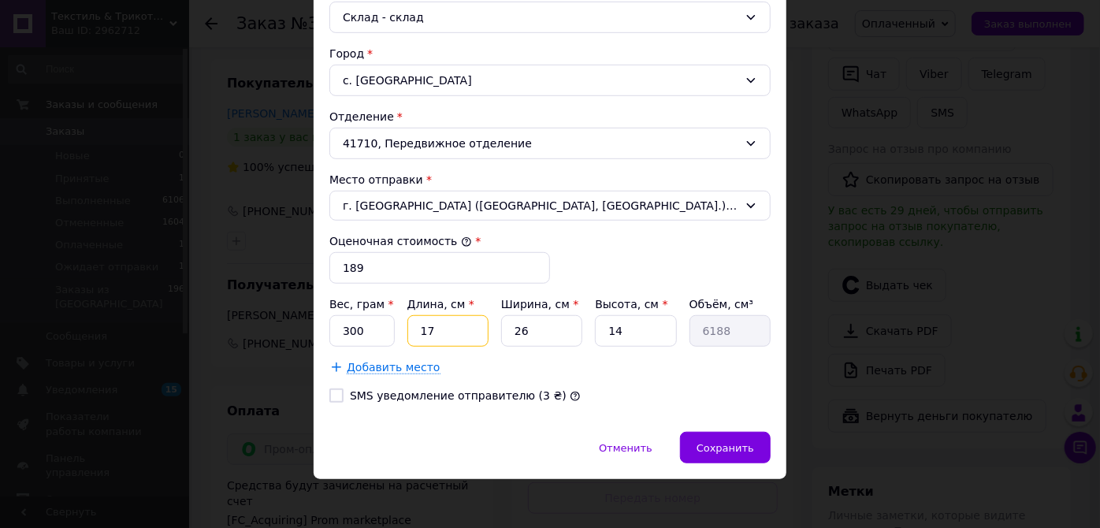
type input "17"
click at [531, 328] on input "26" at bounding box center [541, 331] width 81 height 32
type input "2"
type input "476"
type input "1"
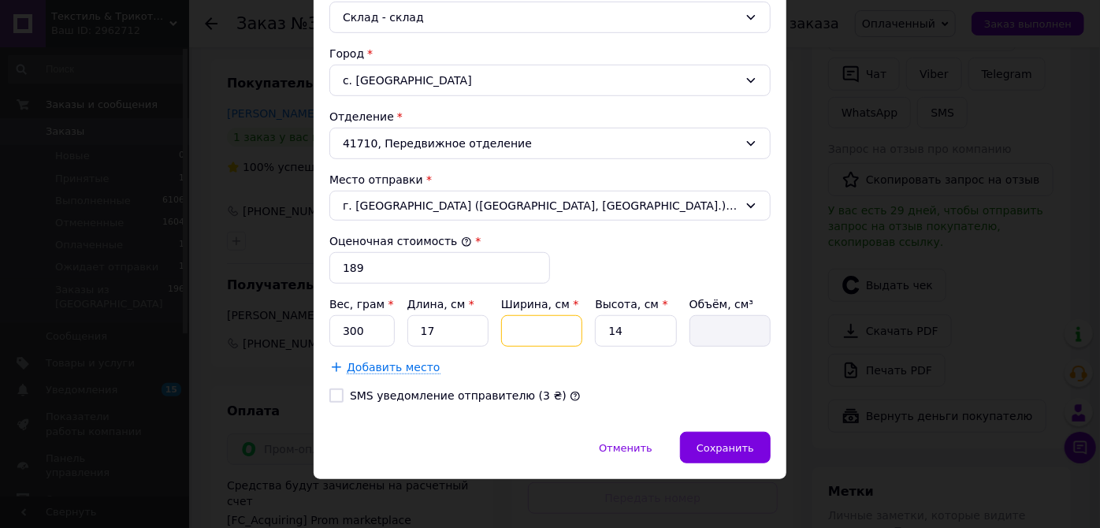
type input "238"
type input "18"
type input "4284"
type input "18"
click at [628, 326] on input "14" at bounding box center [635, 331] width 81 height 32
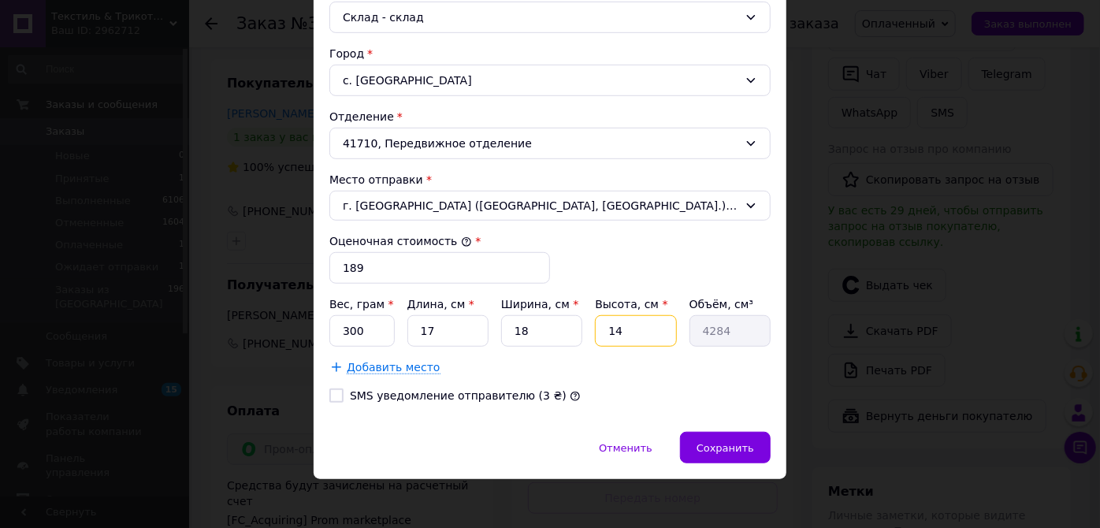
type input "1"
type input "306"
type input "9"
type input "2754"
type input "9"
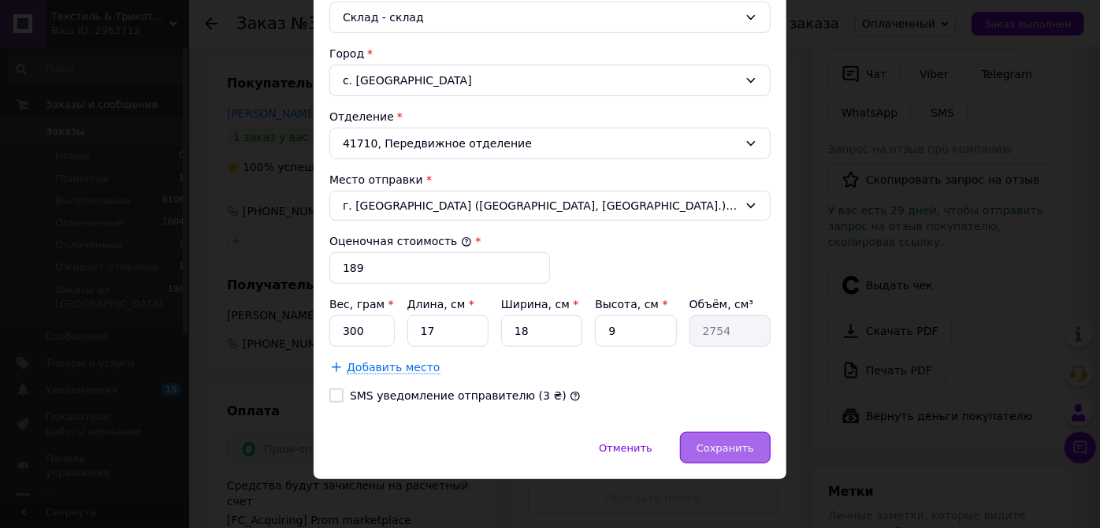
click at [721, 442] on span "Сохранить" at bounding box center [726, 448] width 58 height 12
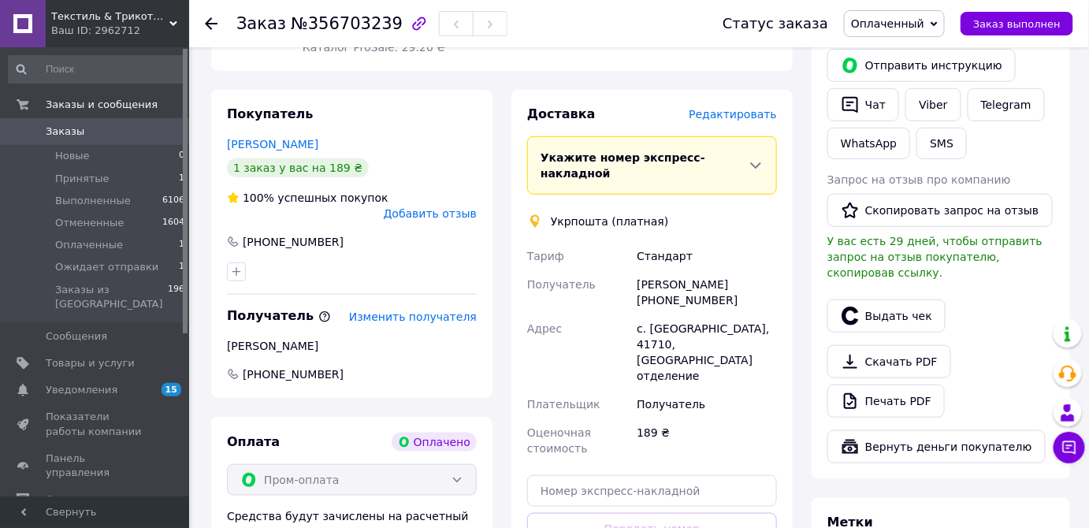
scroll to position [437, 0]
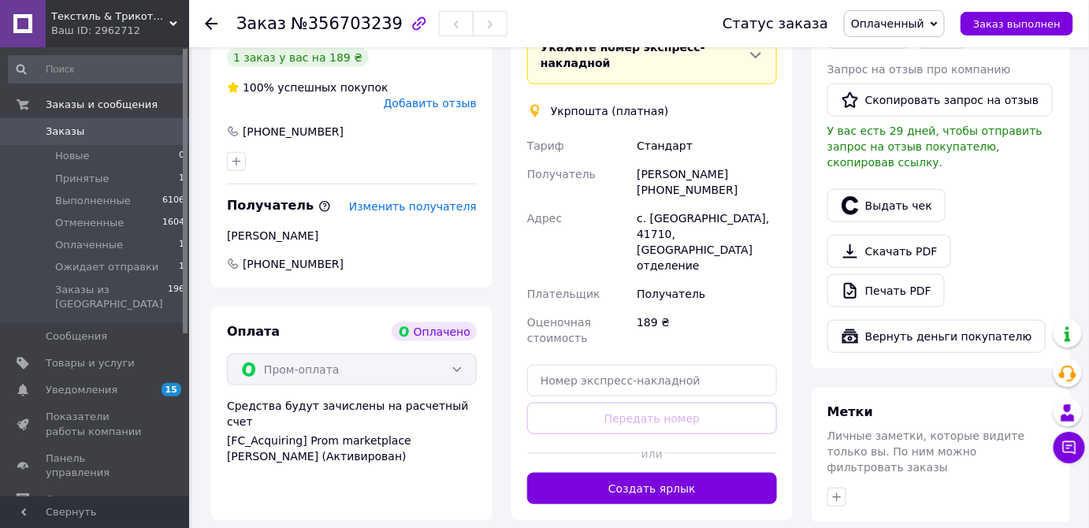
drag, startPoint x: 653, startPoint y: 425, endPoint x: 666, endPoint y: 419, distance: 14.8
click at [654, 473] on button "Создать ярлык" at bounding box center [652, 489] width 250 height 32
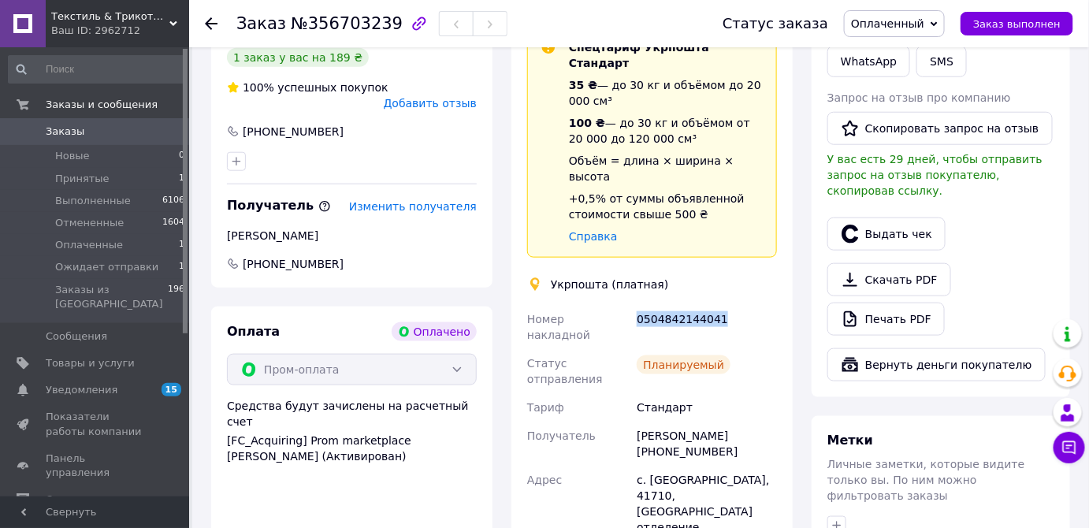
drag, startPoint x: 632, startPoint y: 265, endPoint x: 713, endPoint y: 267, distance: 80.4
click at [720, 305] on div "Номер накладной 0504842144041 Статус отправления Планируемый [PERSON_NAME] Полу…" at bounding box center [652, 481] width 256 height 353
click at [1066, 447] on icon at bounding box center [1070, 448] width 16 height 16
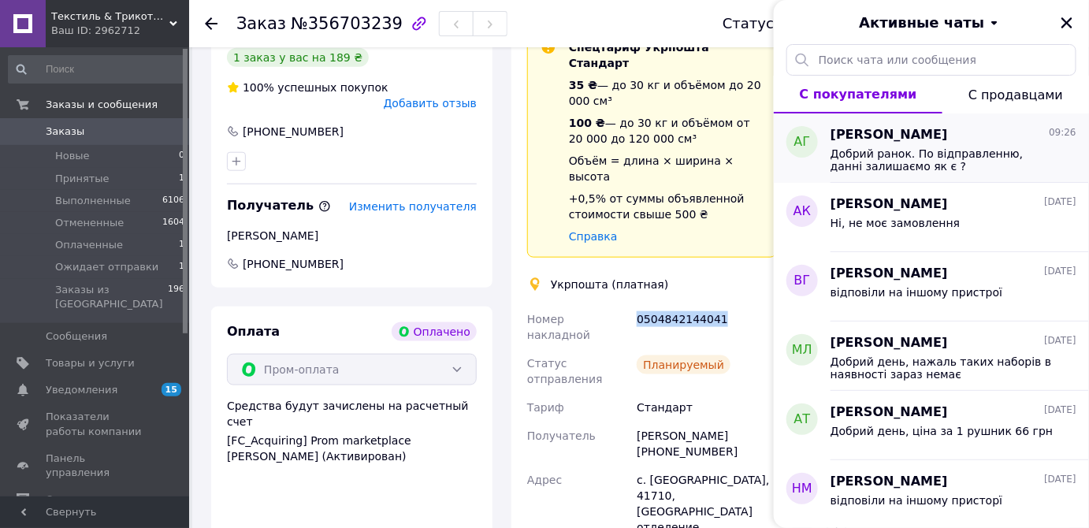
click at [896, 155] on span "Добрий ранок. По відправленню, данні залишаємо як є ?" at bounding box center [943, 159] width 224 height 25
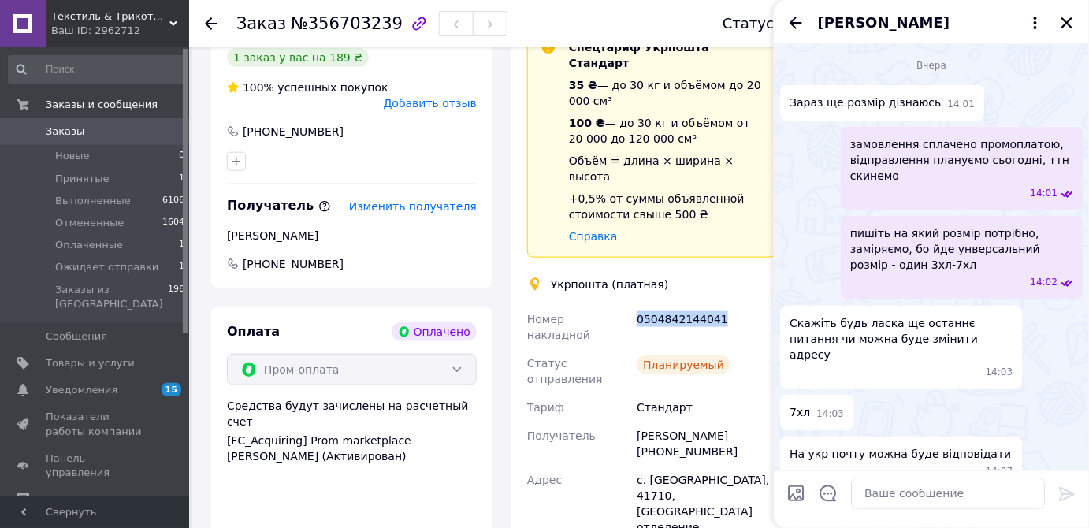
scroll to position [1860, 0]
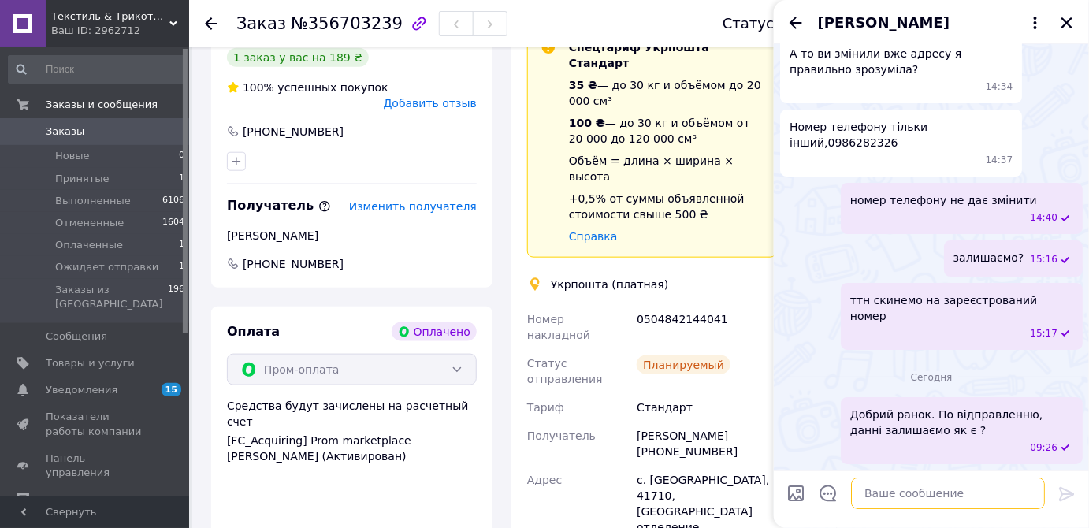
paste textarea "0504842144041"
type textarea "0504842144041 ттн"
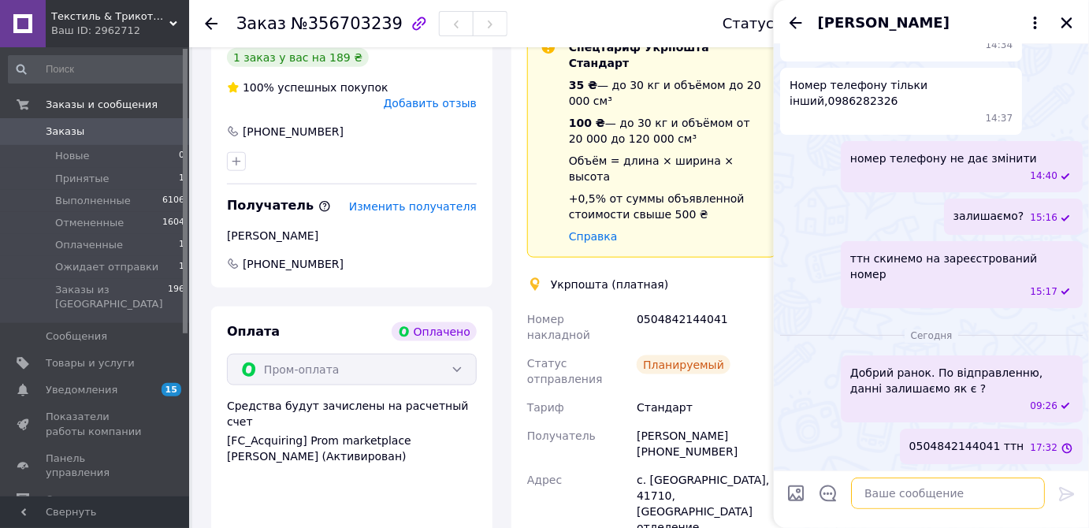
scroll to position [1902, 0]
click at [445, 256] on span "[PHONE_NUMBER]" at bounding box center [351, 264] width 253 height 16
click at [1074, 19] on button "Закрыть" at bounding box center [1067, 22] width 19 height 19
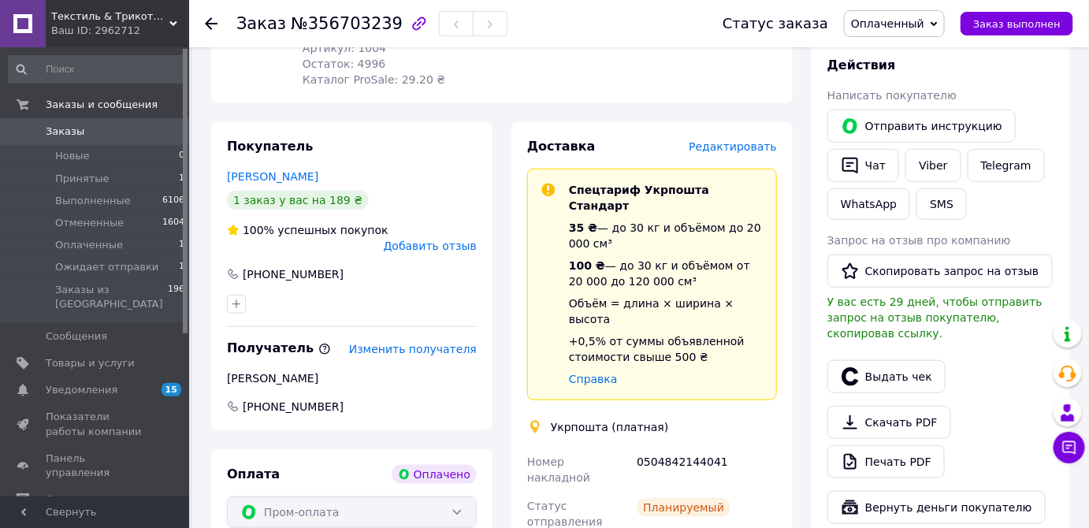
scroll to position [294, 0]
click at [929, 166] on link "Viber" at bounding box center [933, 166] width 55 height 33
click at [1033, 207] on div "Отправить инструкцию   Чат Viber Telegram WhatsApp SMS" at bounding box center [941, 165] width 233 height 117
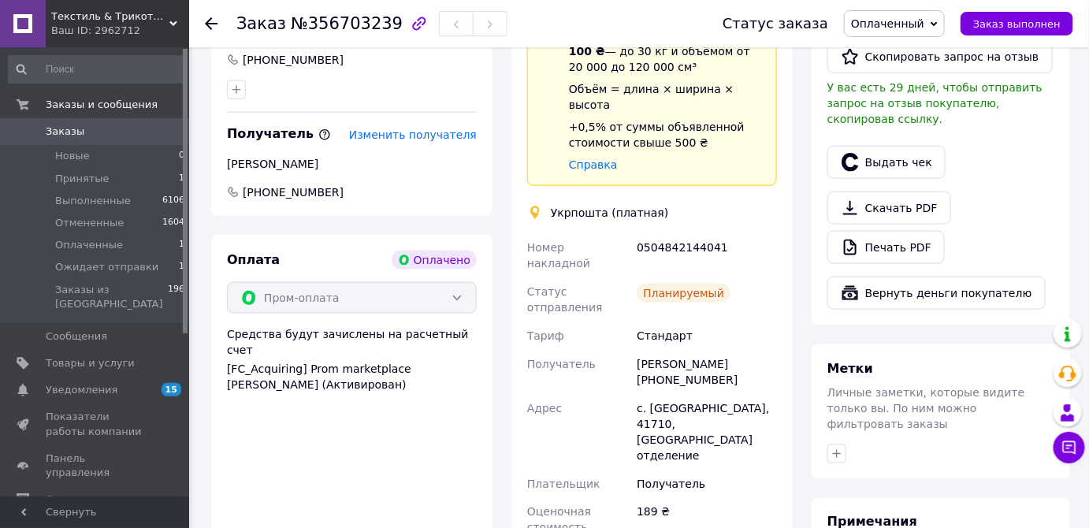
scroll to position [653, 0]
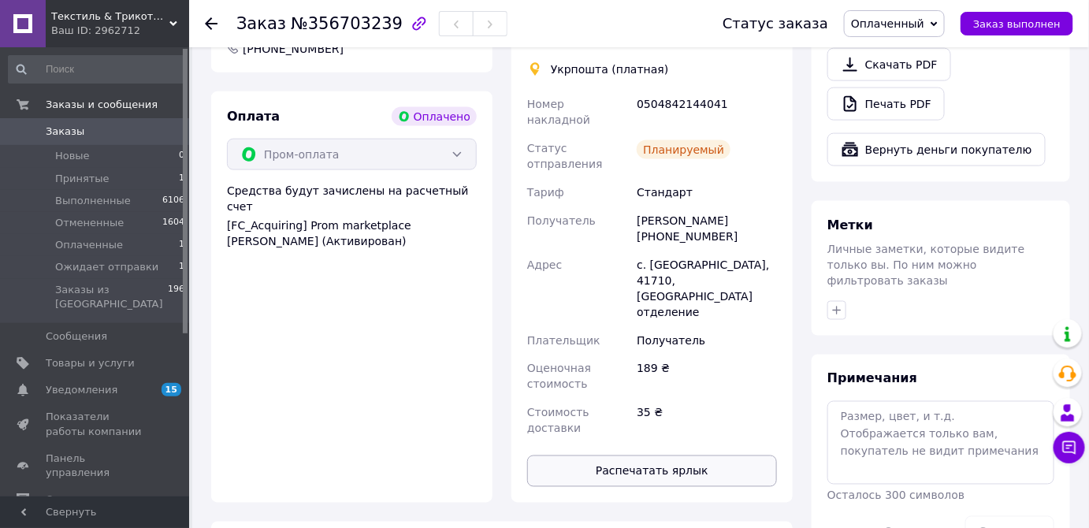
click at [670, 456] on button "Распечатать ярлык" at bounding box center [652, 472] width 250 height 32
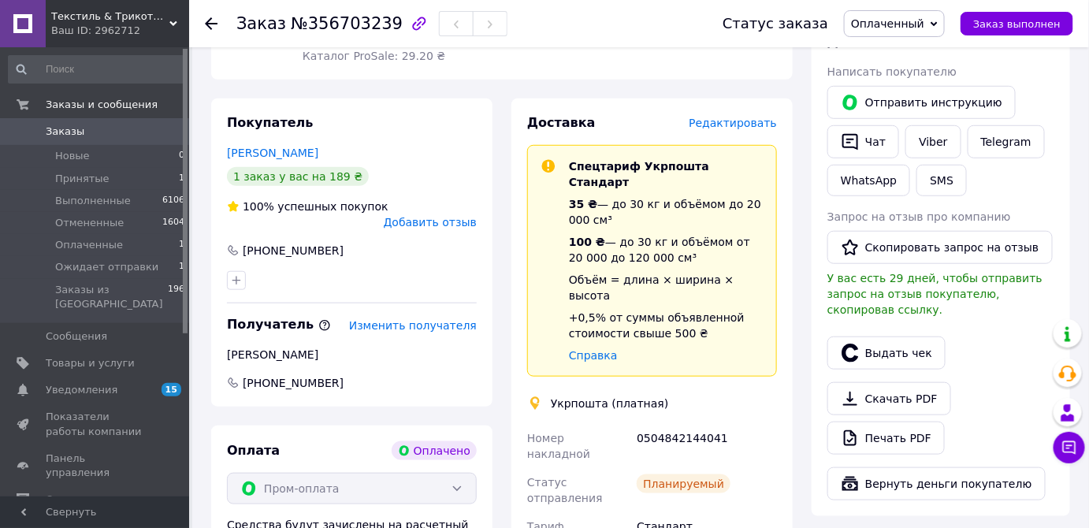
scroll to position [294, 0]
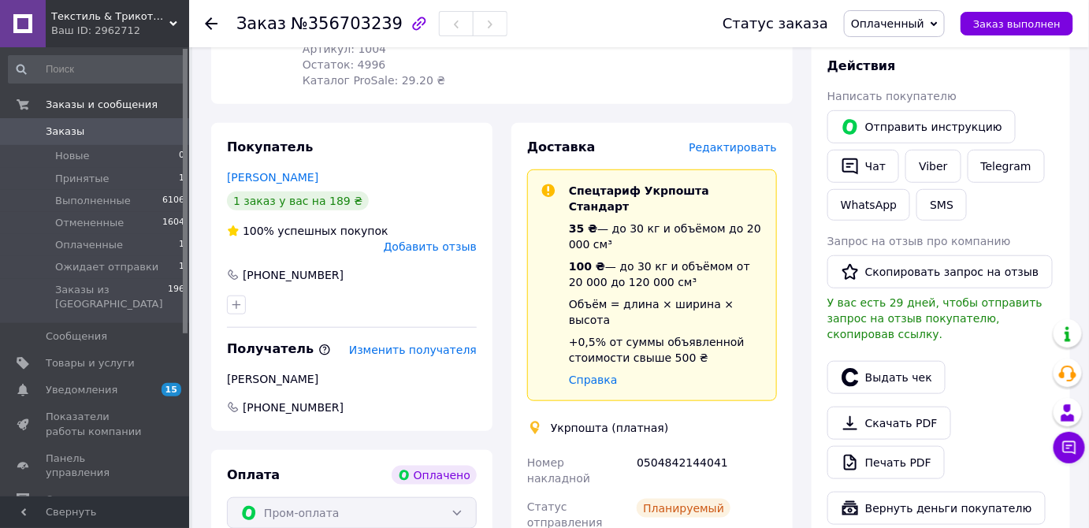
click at [908, 25] on span "Оплаченный" at bounding box center [887, 23] width 73 height 13
click at [901, 80] on li "Выполнен" at bounding box center [904, 79] width 119 height 24
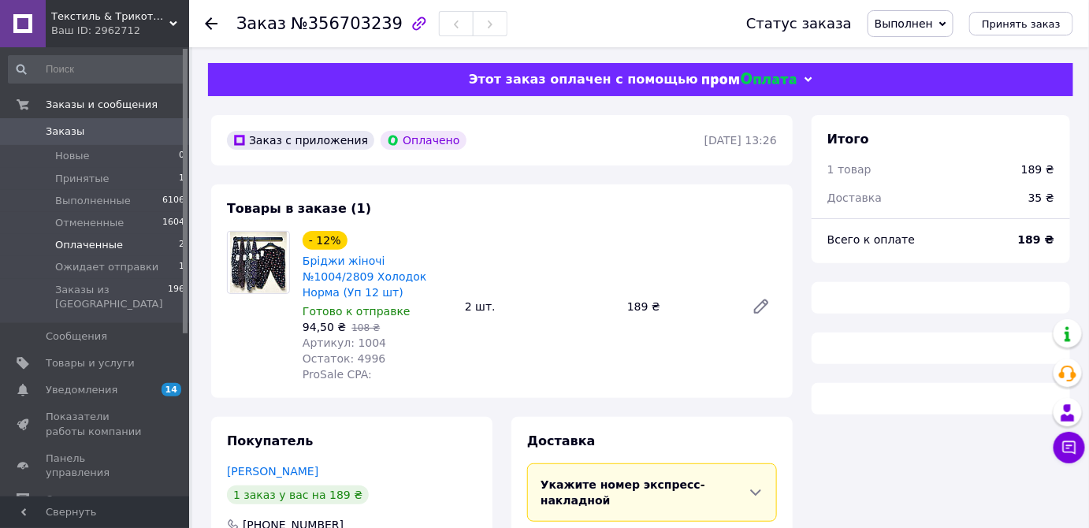
scroll to position [218, 0]
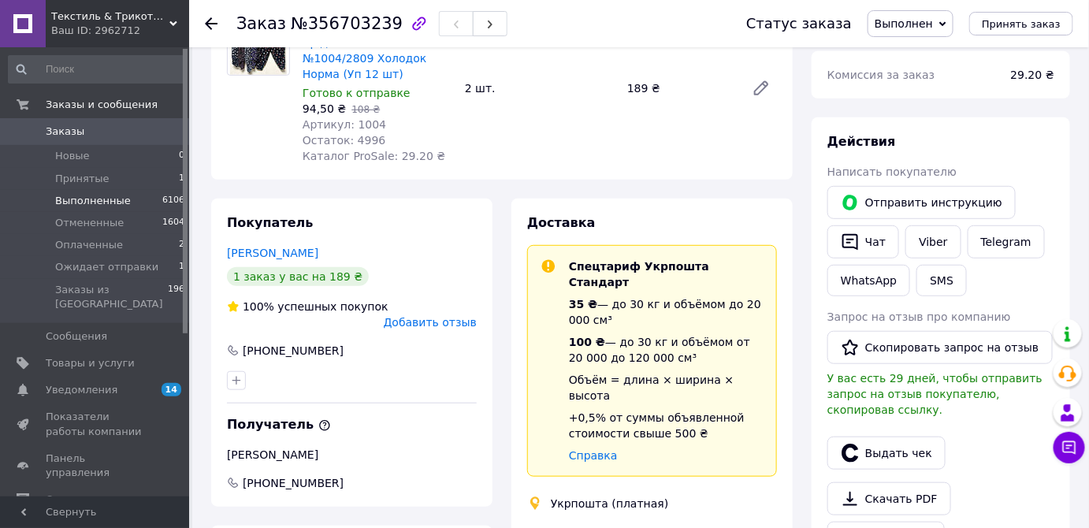
click at [117, 204] on span "Выполненные" at bounding box center [93, 201] width 76 height 14
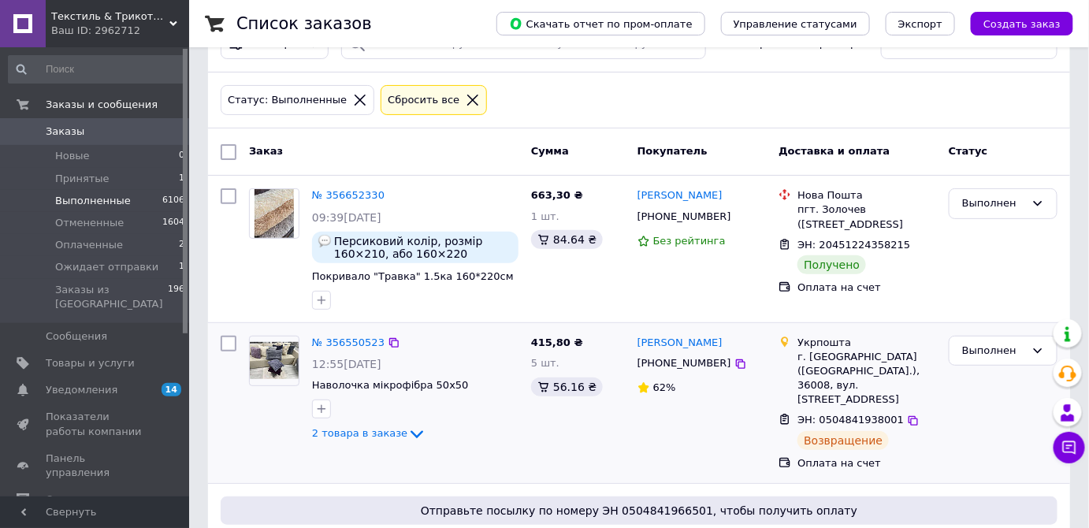
scroll to position [143, 0]
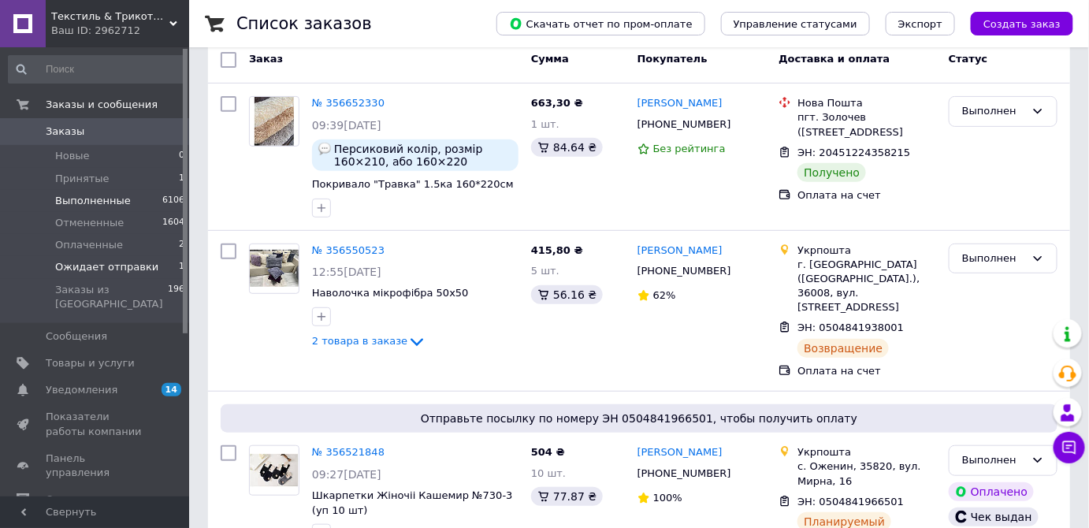
click at [107, 269] on span "Ожидает отправки" at bounding box center [106, 267] width 103 height 14
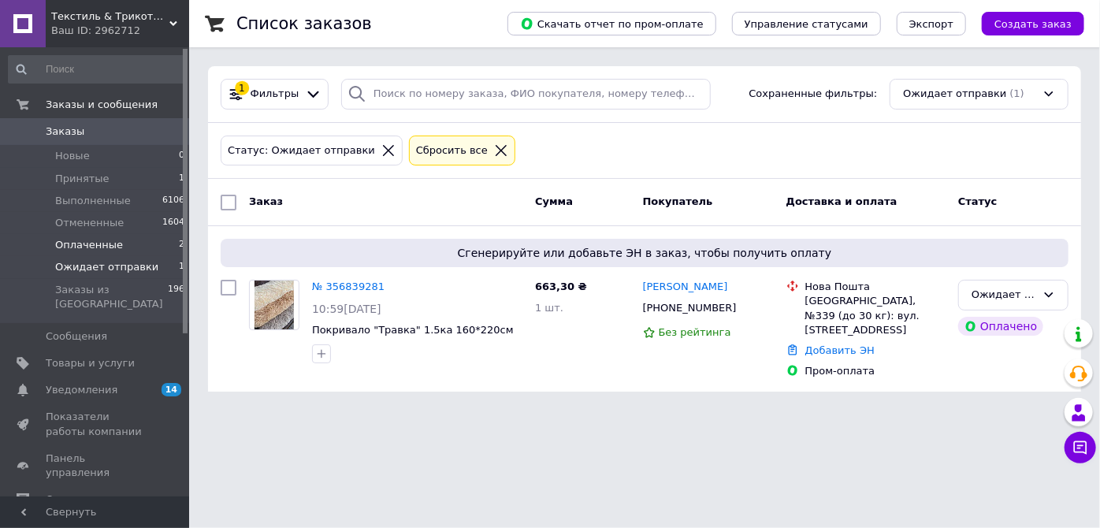
click at [95, 248] on span "Оплаченные" at bounding box center [89, 245] width 68 height 14
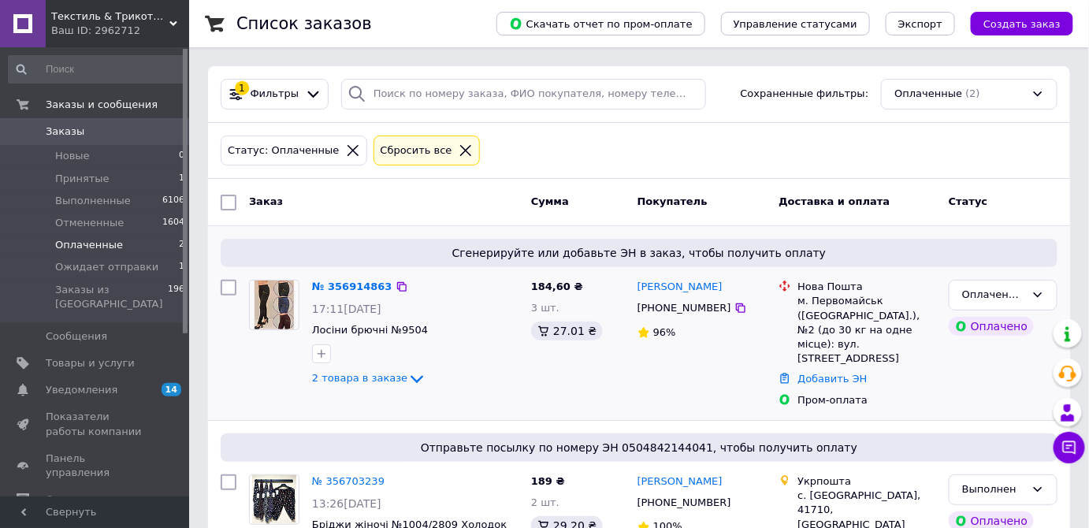
scroll to position [68, 0]
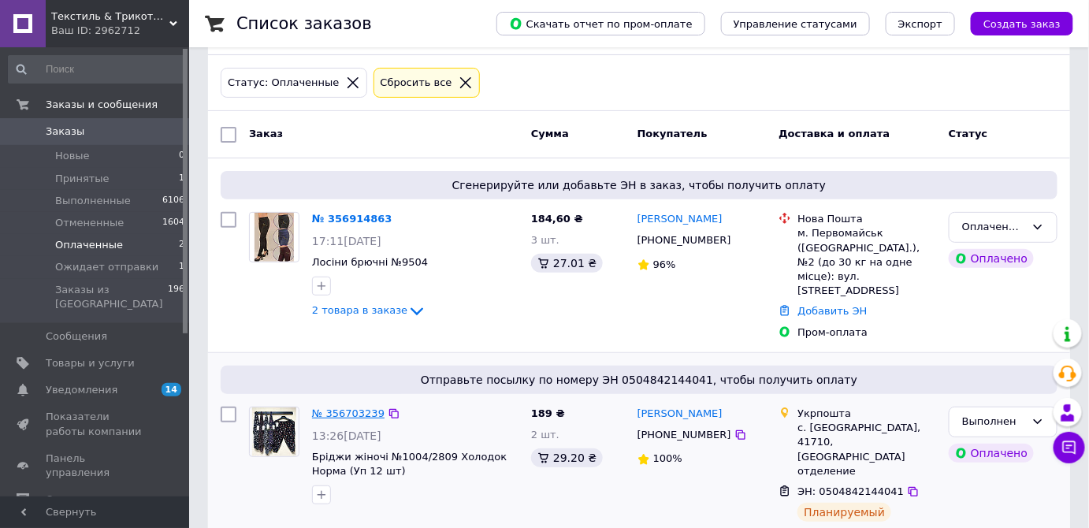
click at [366, 408] on link "№ 356703239" at bounding box center [348, 414] width 73 height 12
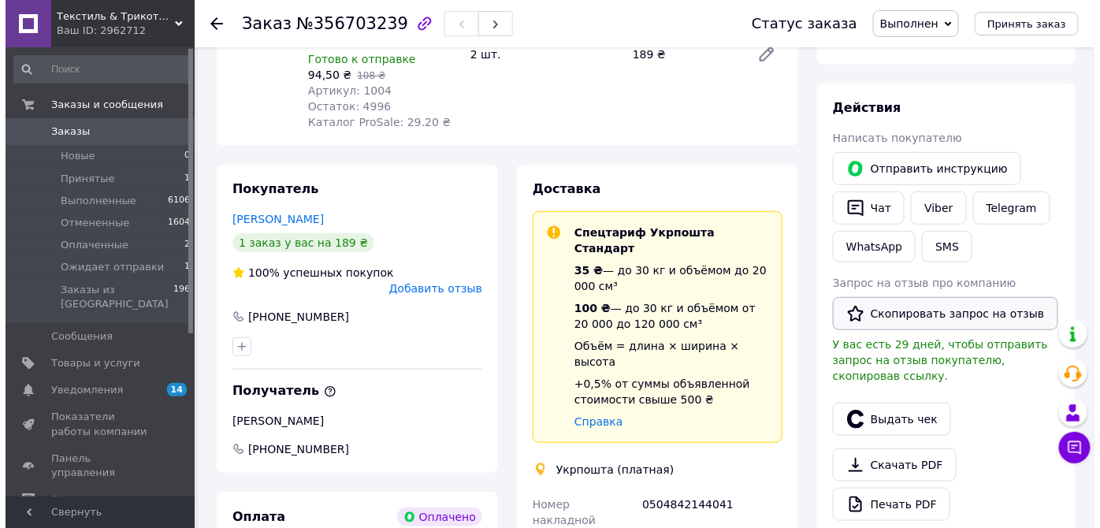
scroll to position [286, 0]
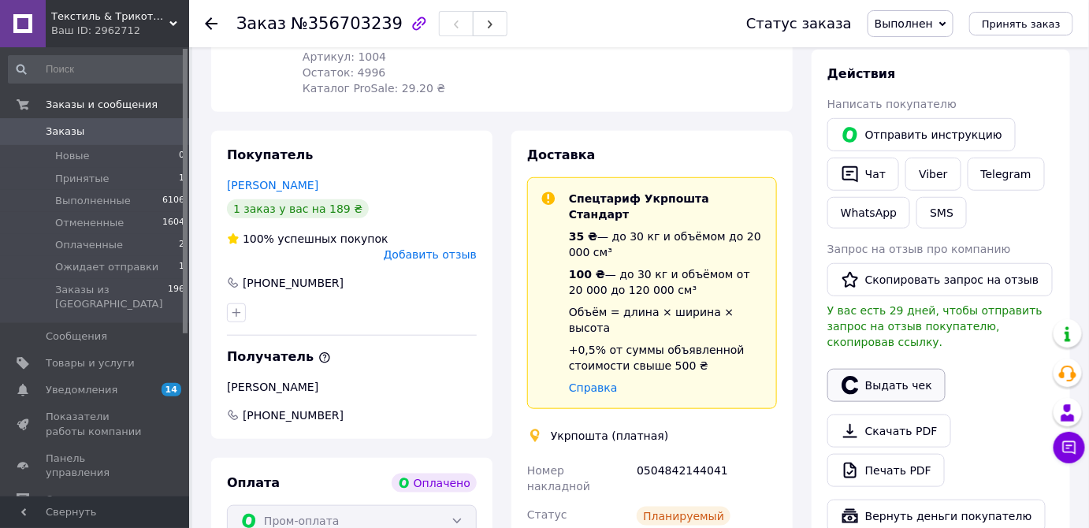
click at [903, 369] on button "Выдать чек" at bounding box center [887, 385] width 118 height 33
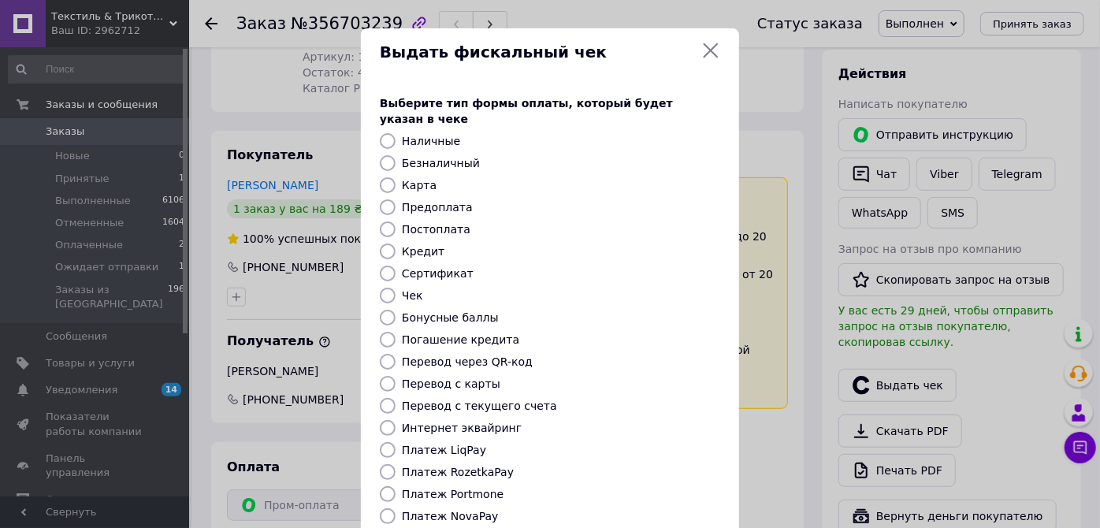
click at [382, 464] on input "Платеж RozetkaPay" at bounding box center [388, 472] width 16 height 16
radio input "true"
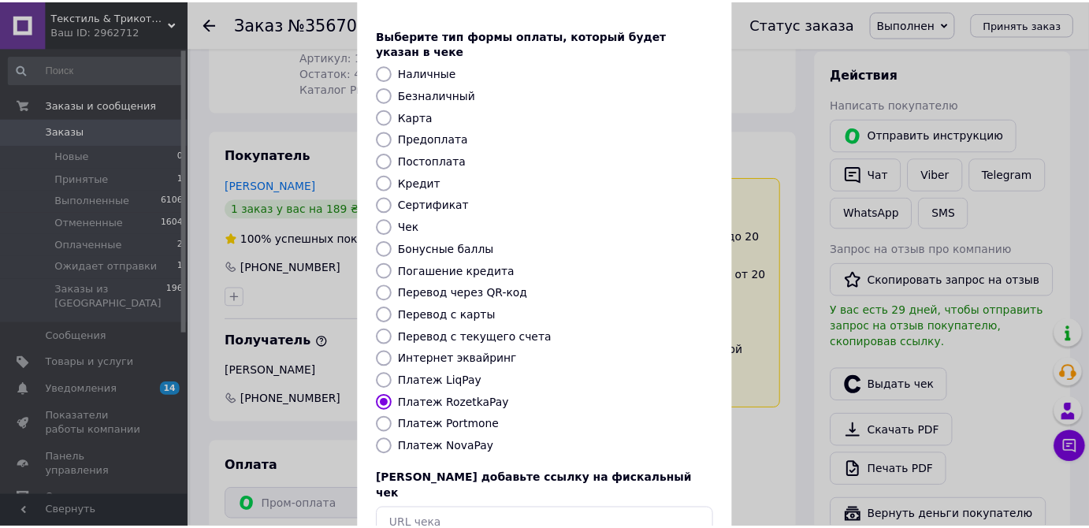
scroll to position [143, 0]
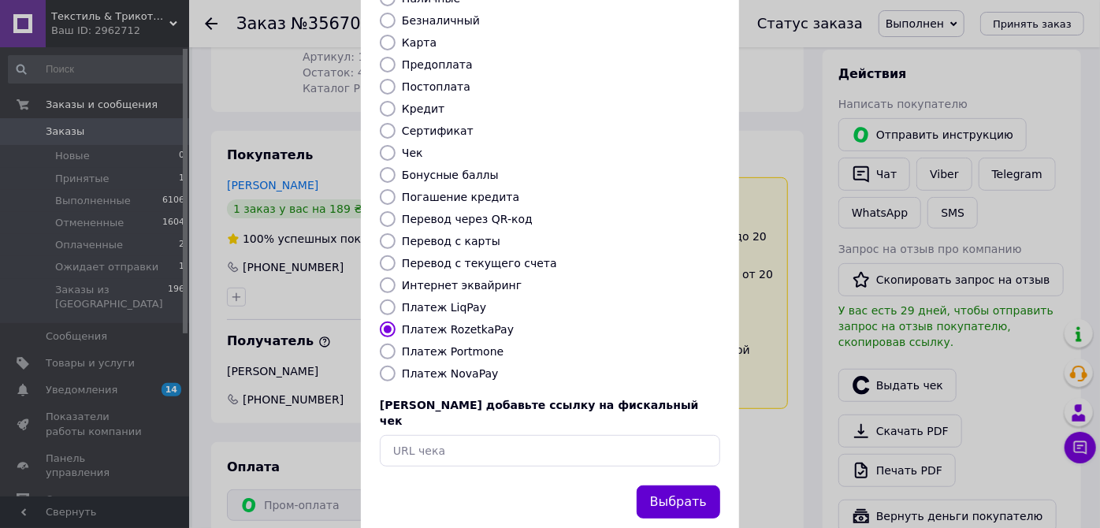
click at [698, 486] on button "Выбрать" at bounding box center [679, 503] width 84 height 34
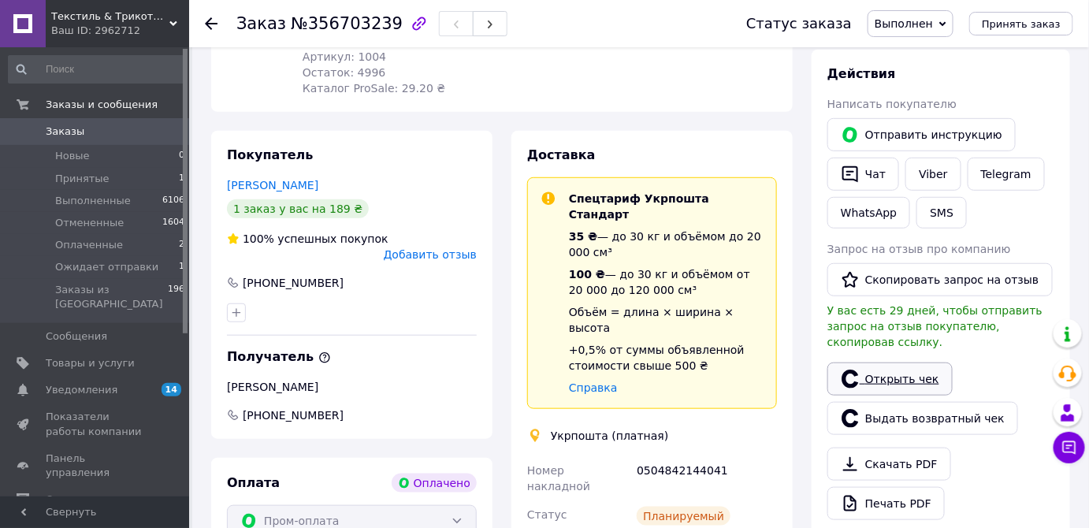
click at [918, 363] on link "Открыть чек" at bounding box center [890, 379] width 125 height 33
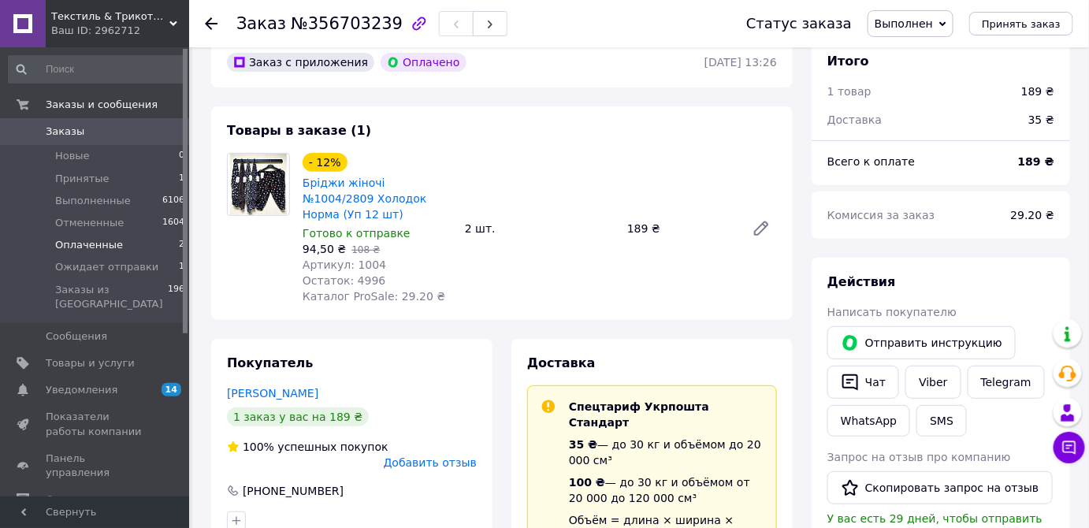
scroll to position [71, 0]
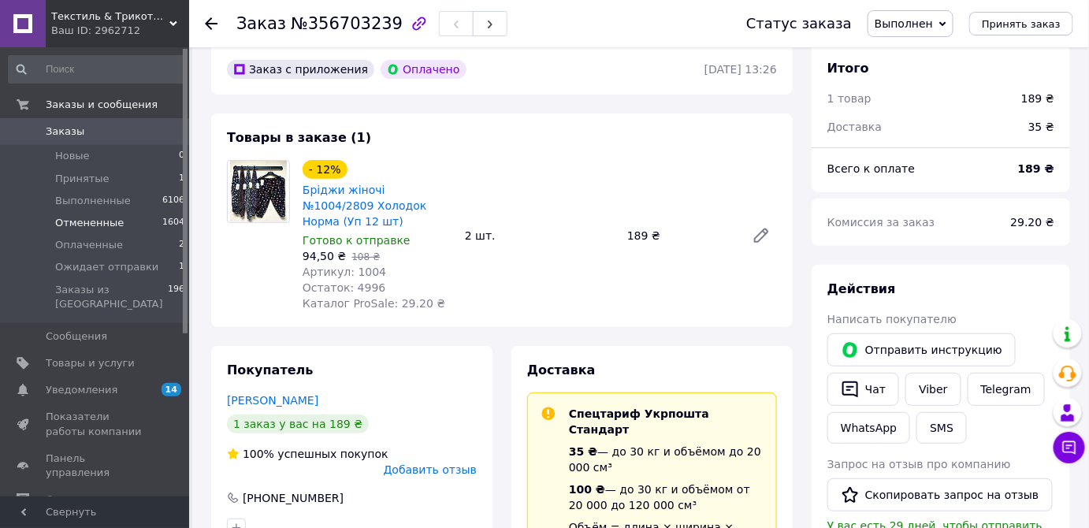
drag, startPoint x: 84, startPoint y: 245, endPoint x: 153, endPoint y: 232, distance: 70.7
click at [84, 244] on span "Оплаченные" at bounding box center [89, 245] width 68 height 14
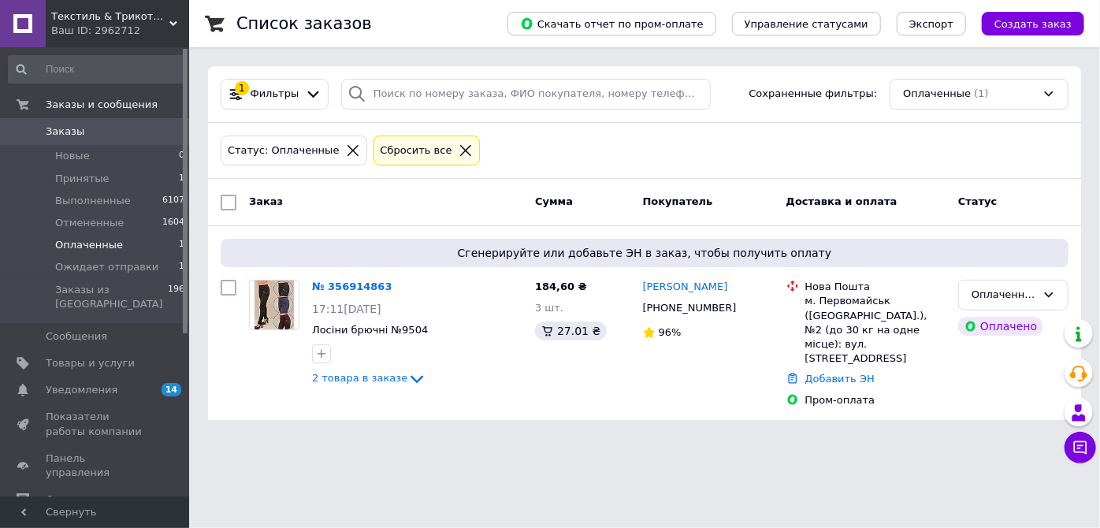
click at [105, 247] on span "Оплаченные" at bounding box center [89, 245] width 68 height 14
click at [84, 270] on span "Ожидает отправки" at bounding box center [106, 267] width 103 height 14
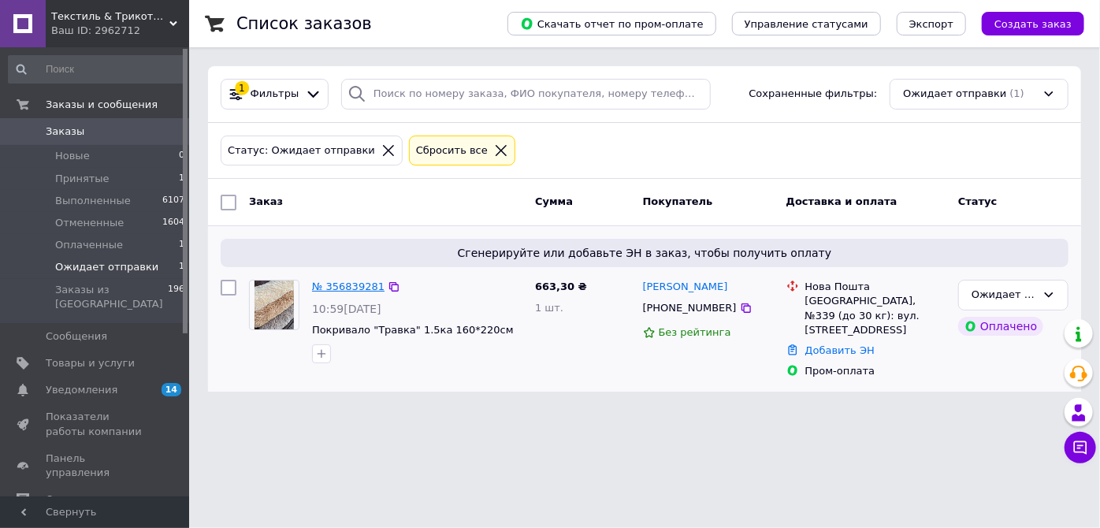
click at [356, 283] on link "№ 356839281" at bounding box center [348, 287] width 73 height 12
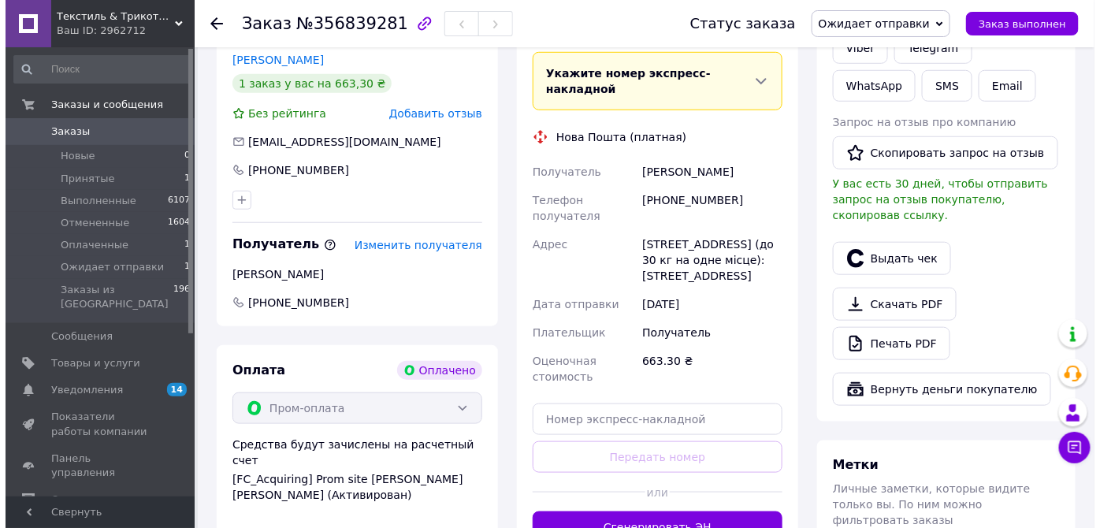
scroll to position [214, 0]
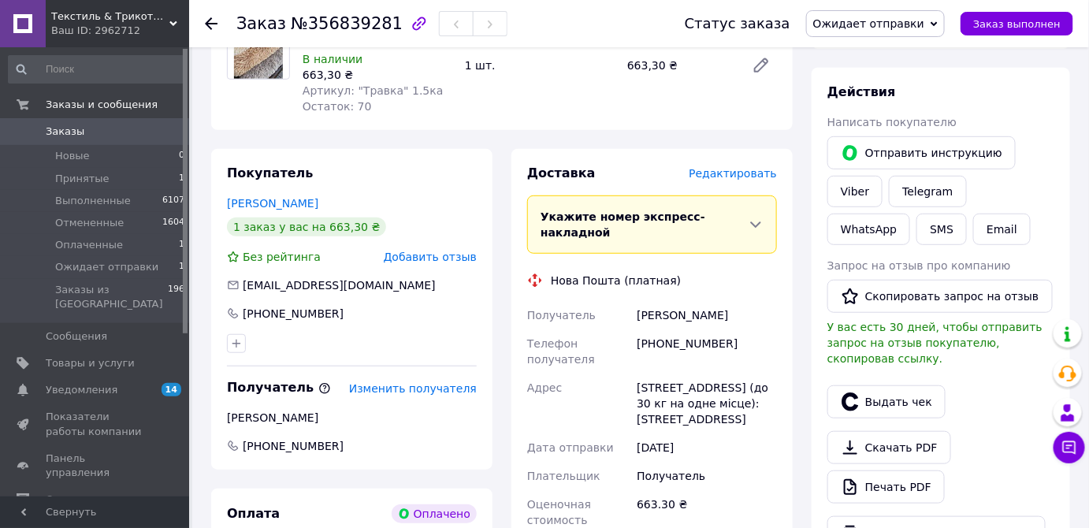
click at [758, 179] on span "Редактировать" at bounding box center [733, 173] width 88 height 13
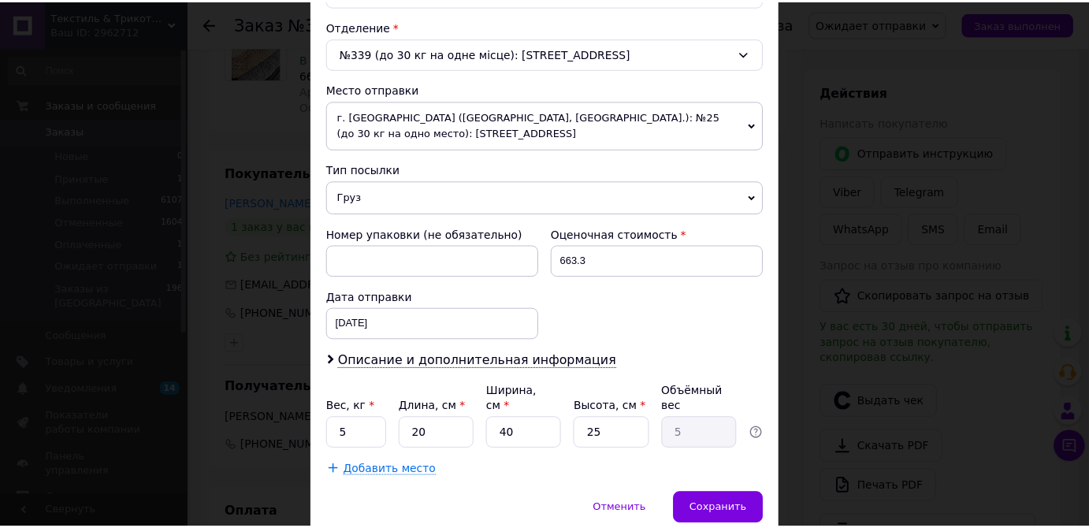
scroll to position [528, 0]
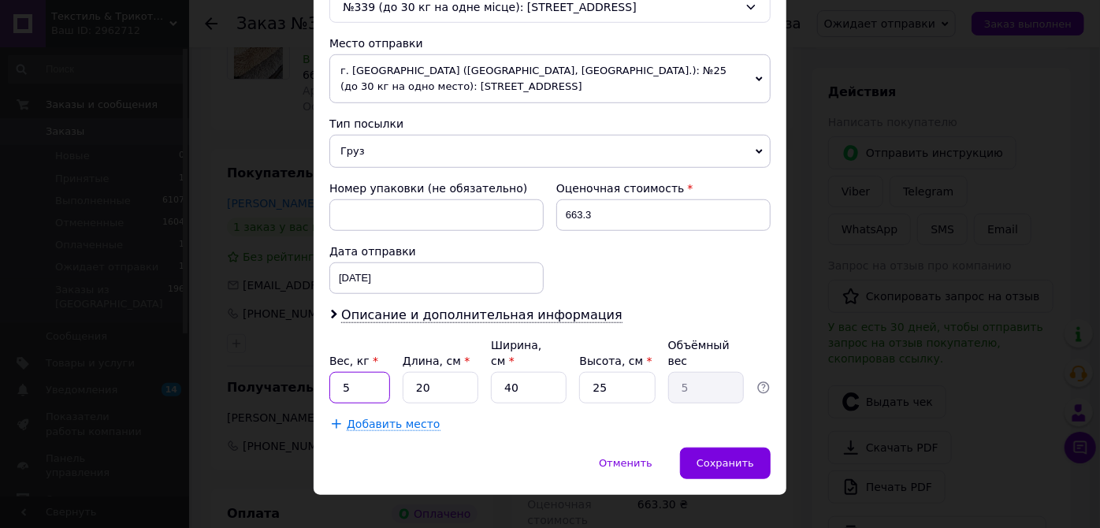
click at [366, 372] on input "5" at bounding box center [359, 388] width 61 height 32
type input "1.1"
click at [461, 372] on input "20" at bounding box center [441, 388] width 76 height 32
type input "2"
type input "0.5"
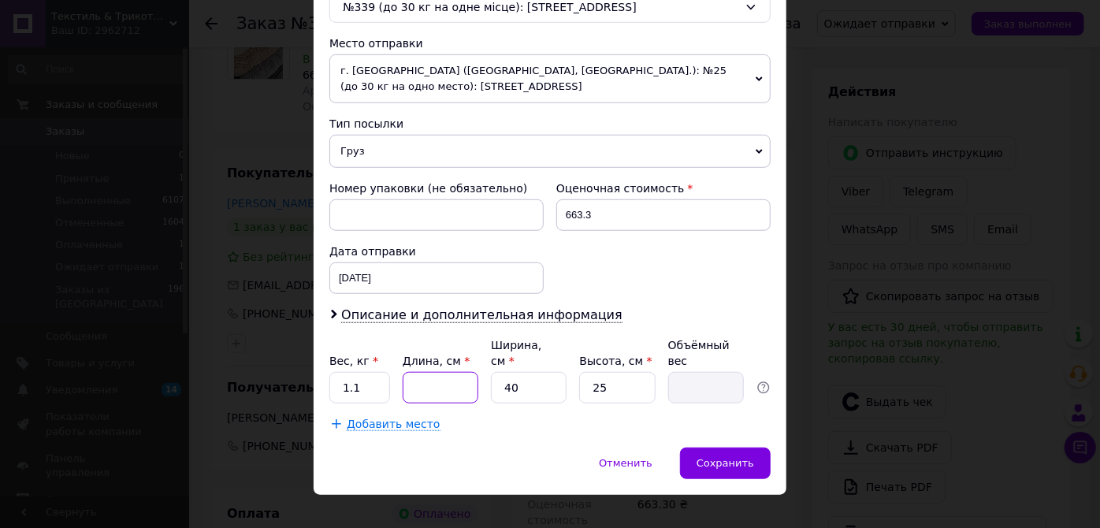
type input "3"
type input "0.75"
type input "37"
type input "9.25"
type input "37"
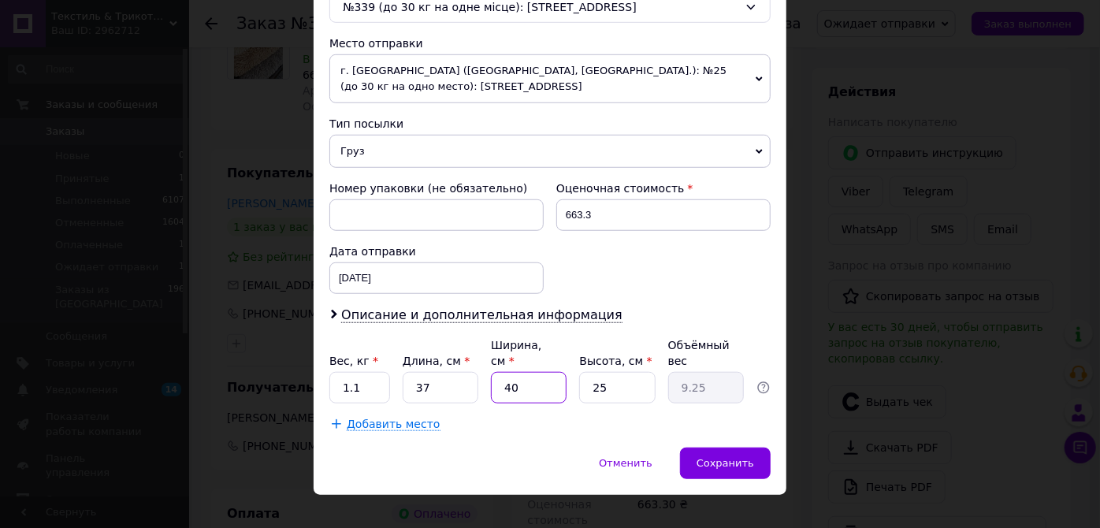
click at [542, 372] on input "40" at bounding box center [529, 388] width 76 height 32
type input "4"
type input "0.93"
type input "2"
type input "0.46"
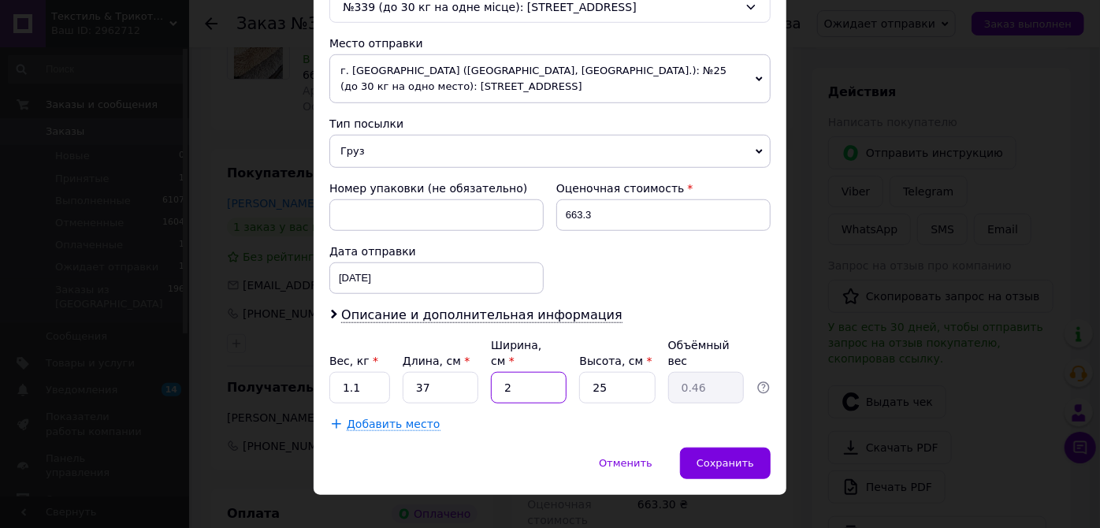
type input "27"
type input "6.24"
type input "27"
click at [605, 372] on input "25" at bounding box center [617, 388] width 76 height 32
type input "2"
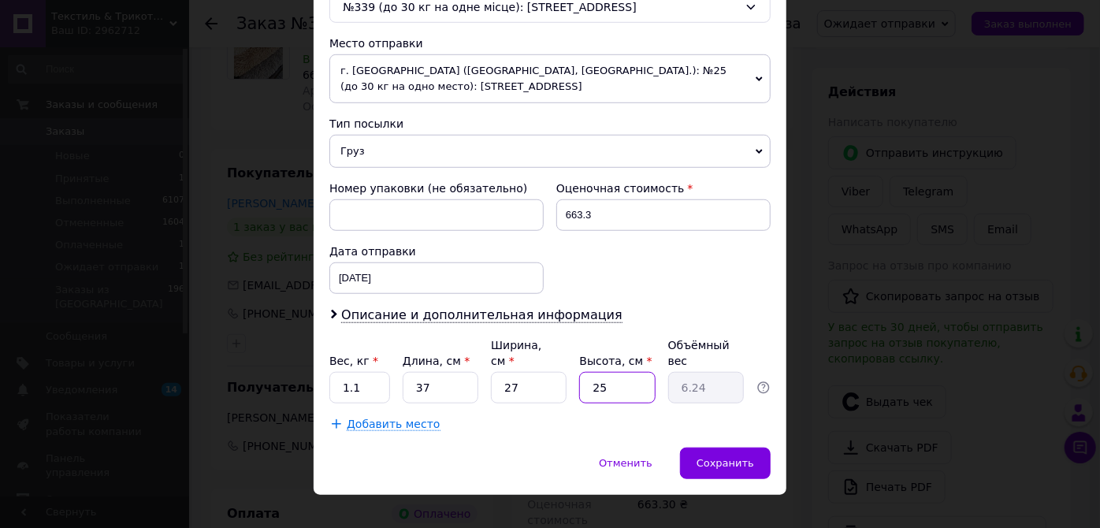
type input "0.5"
type input "1"
type input "0.25"
type input "10"
type input "2.5"
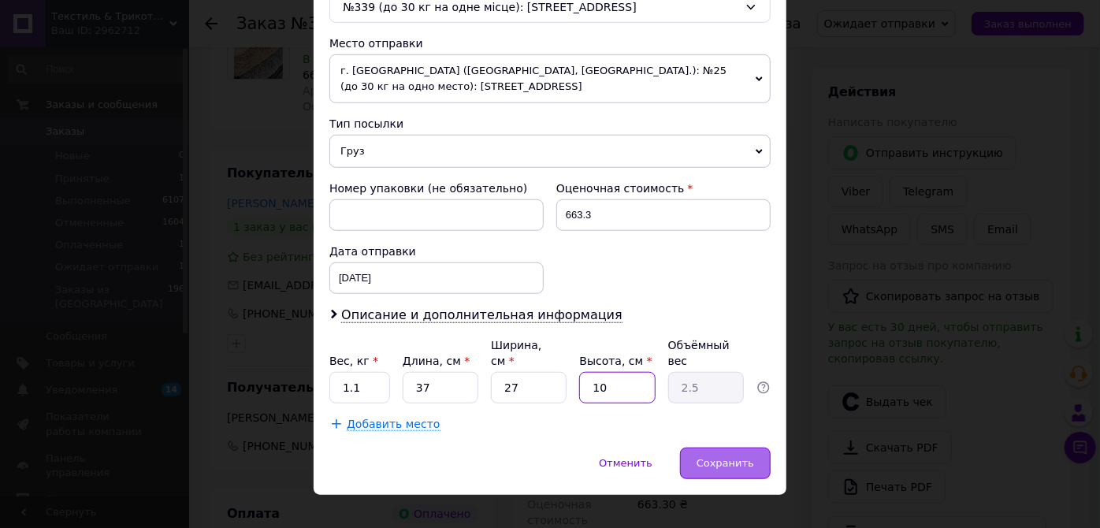
type input "10"
click at [724, 457] on span "Сохранить" at bounding box center [726, 463] width 58 height 12
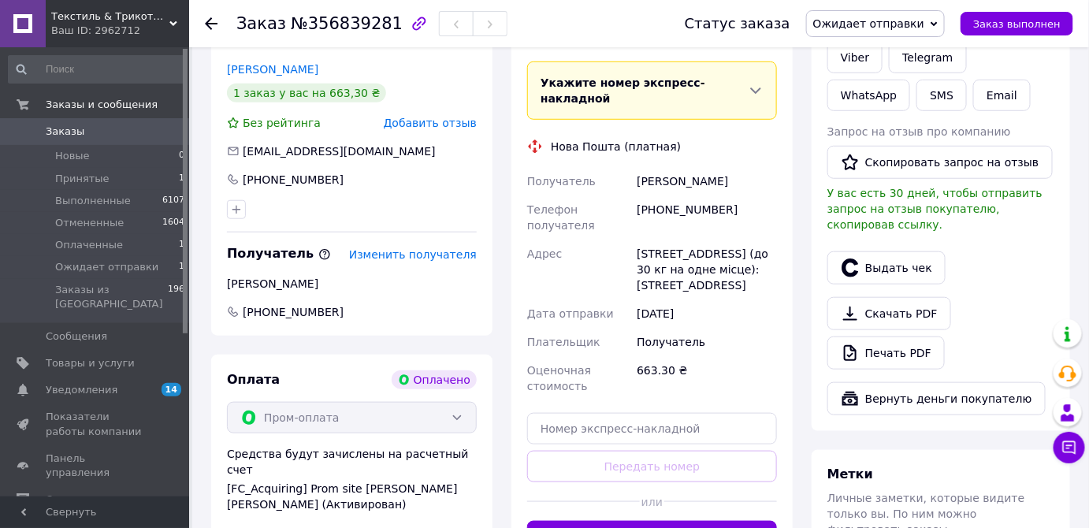
scroll to position [430, 0]
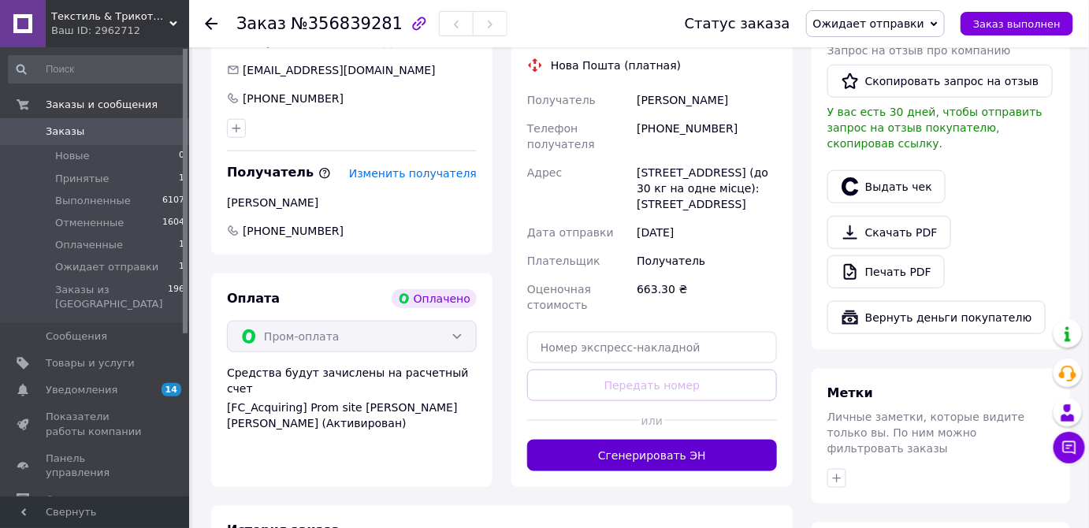
click at [672, 440] on button "Сгенерировать ЭН" at bounding box center [652, 456] width 250 height 32
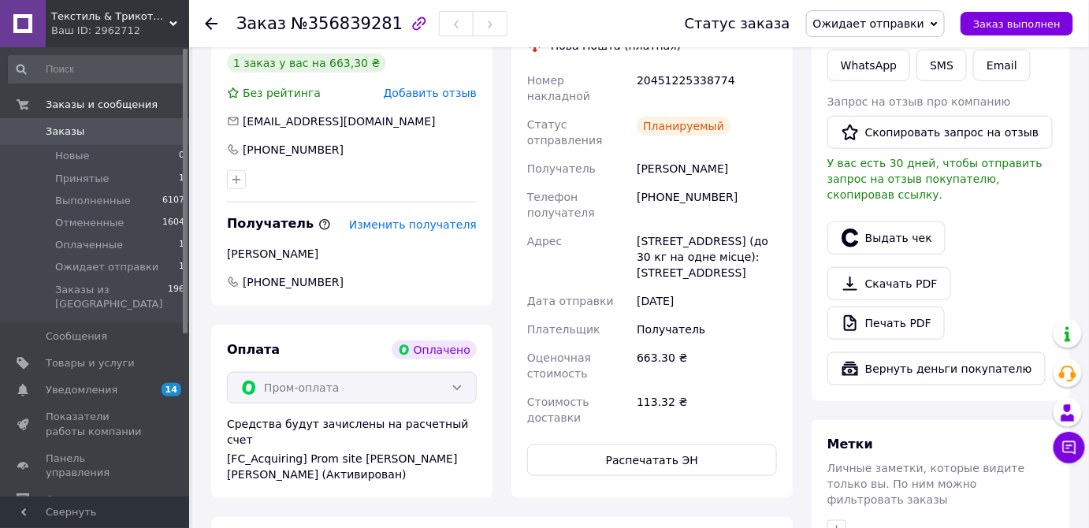
scroll to position [286, 0]
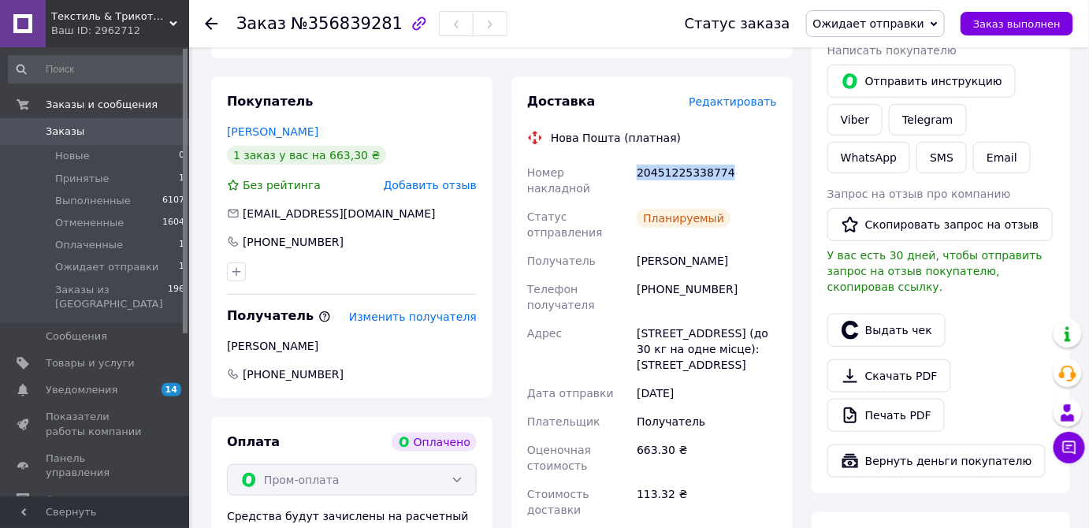
drag, startPoint x: 635, startPoint y: 164, endPoint x: 721, endPoint y: 168, distance: 86.8
click at [720, 167] on div "20451225338774" at bounding box center [707, 180] width 147 height 44
copy div "20451225338774"
click at [855, 116] on link "Viber" at bounding box center [855, 120] width 55 height 32
drag, startPoint x: 1069, startPoint y: 147, endPoint x: 757, endPoint y: 240, distance: 325.5
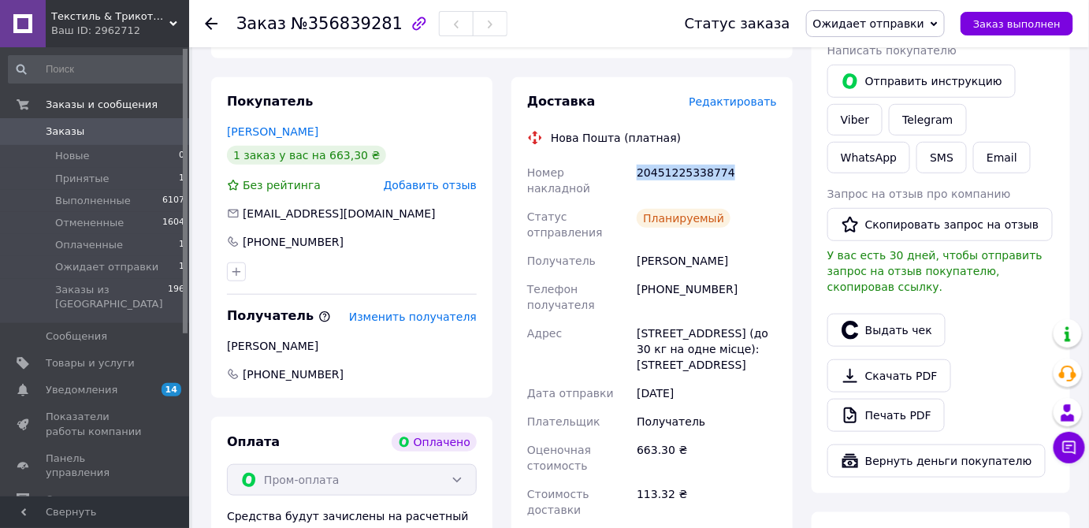
click at [1069, 147] on div "Действия Написать покупателю   Отправить инструкцию Viber Telegram WhatsApp SMS…" at bounding box center [941, 244] width 259 height 497
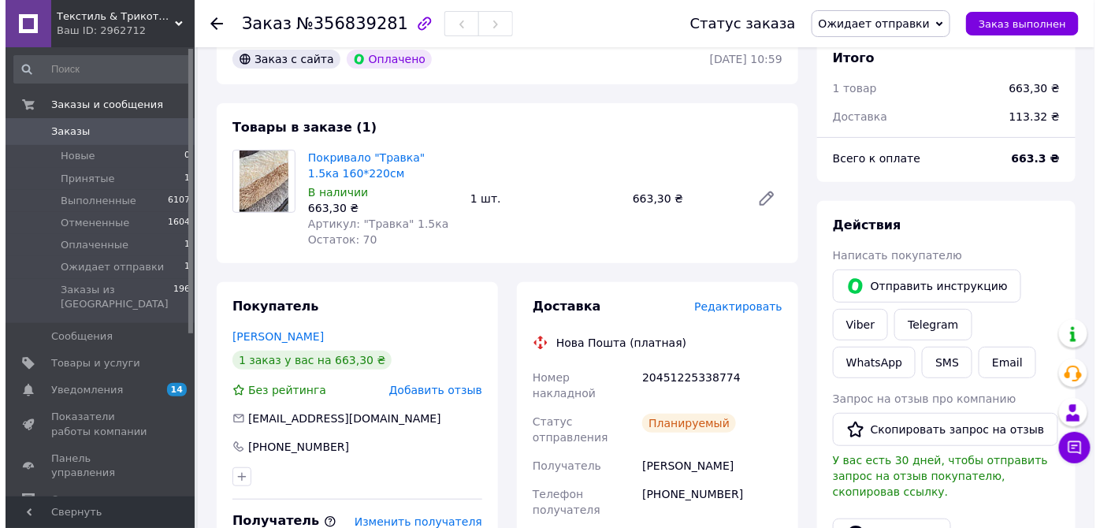
scroll to position [214, 0]
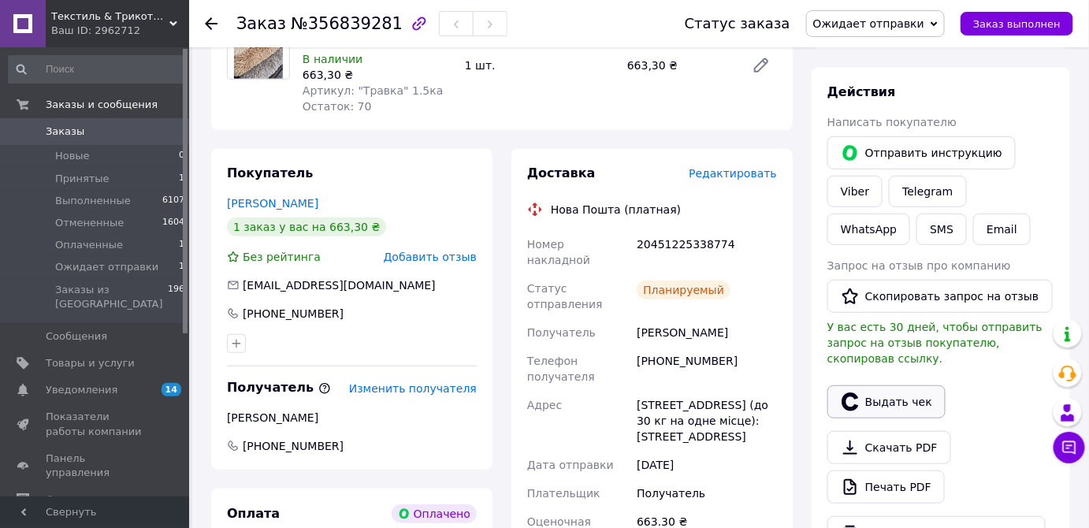
click at [883, 387] on button "Выдать чек" at bounding box center [887, 401] width 118 height 33
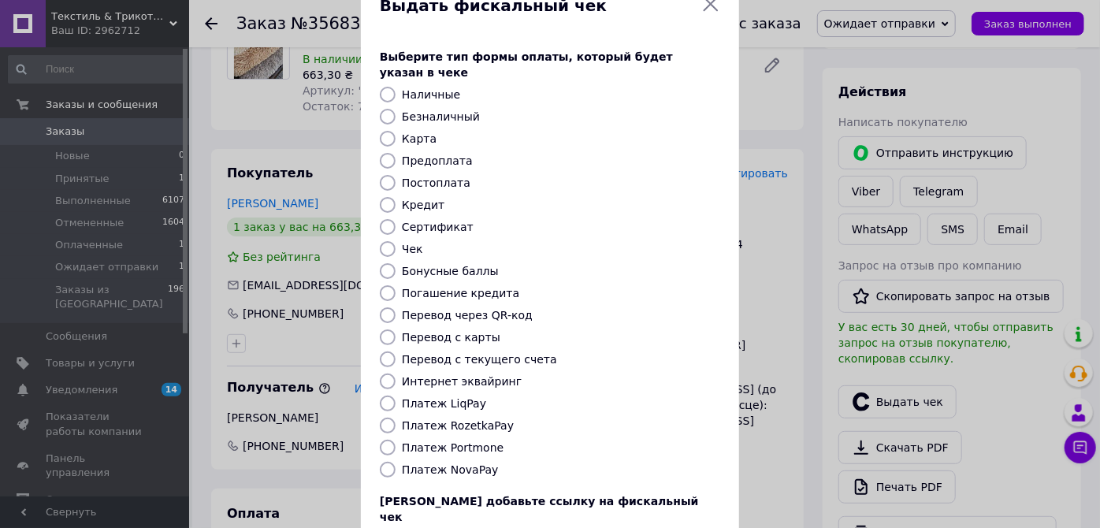
scroll to position [71, 0]
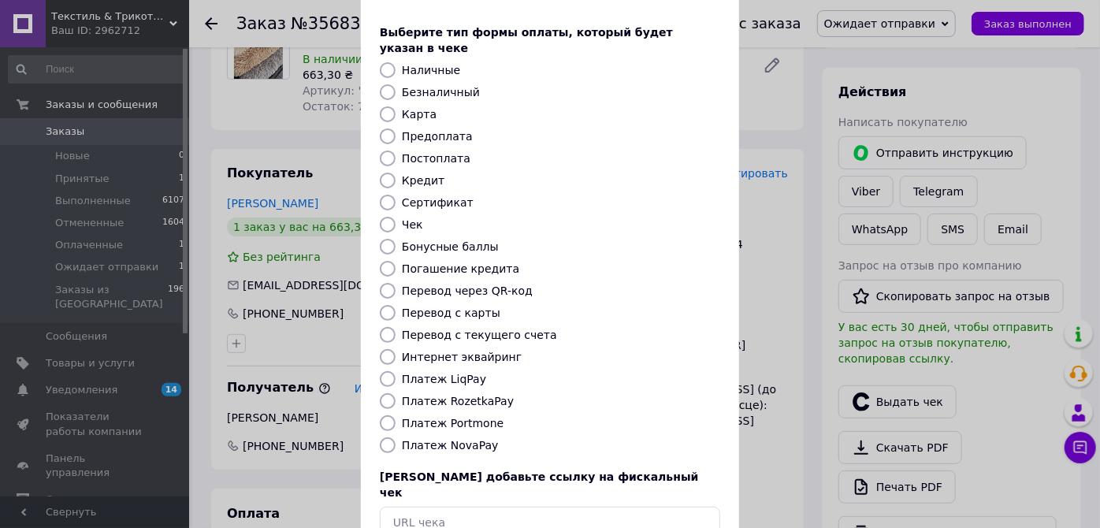
click at [386, 393] on input "Платеж RozetkaPay" at bounding box center [388, 401] width 16 height 16
radio input "true"
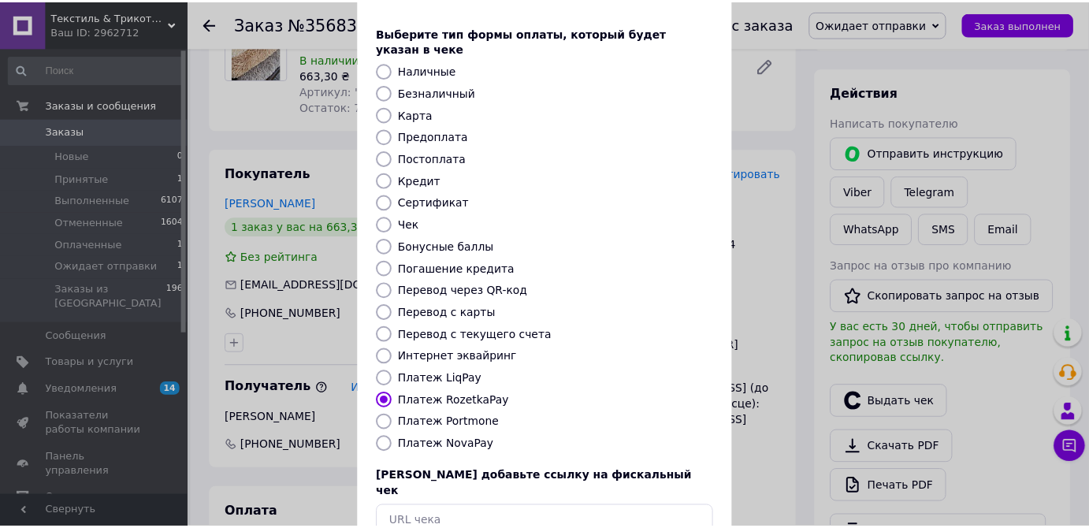
scroll to position [148, 0]
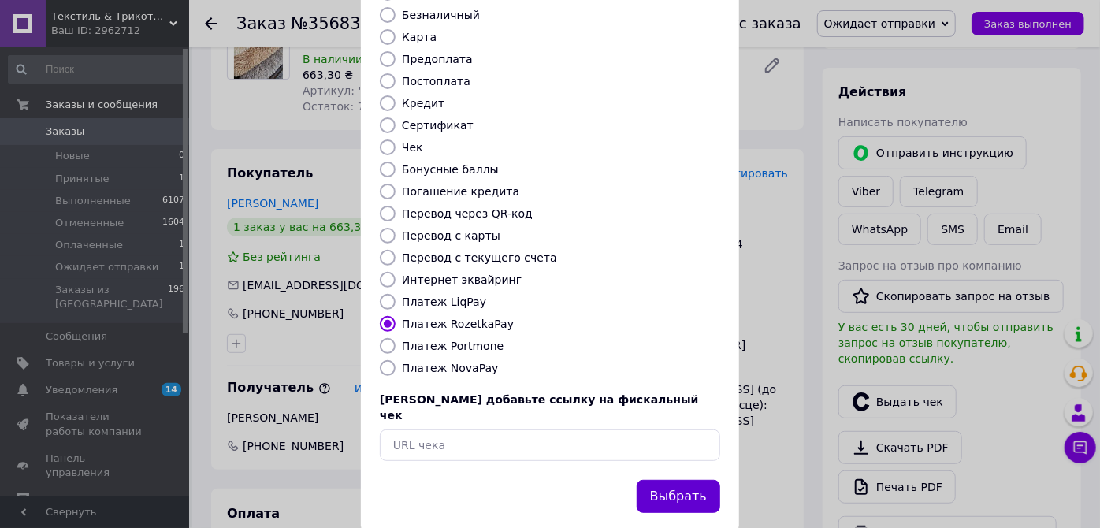
click at [675, 480] on button "Выбрать" at bounding box center [679, 497] width 84 height 34
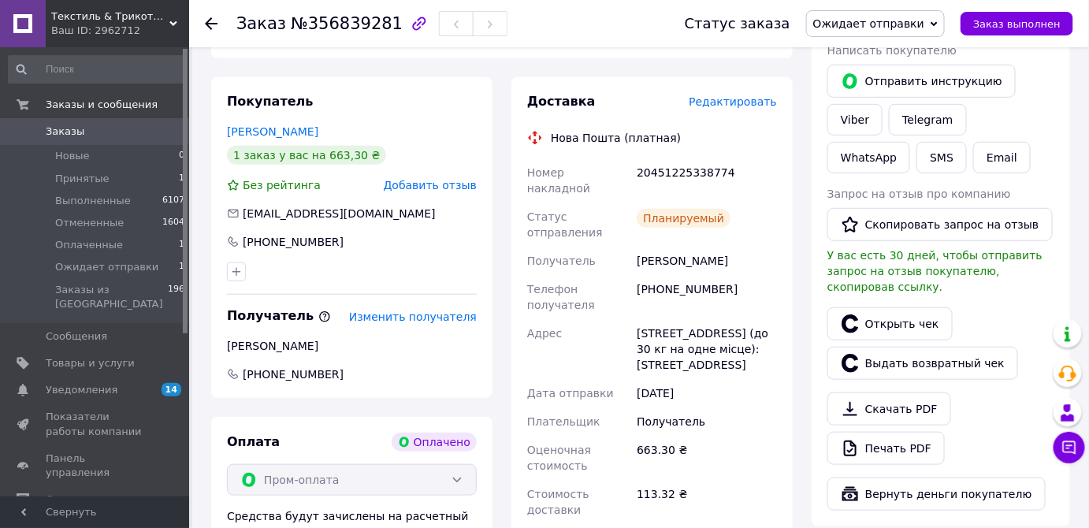
scroll to position [0, 0]
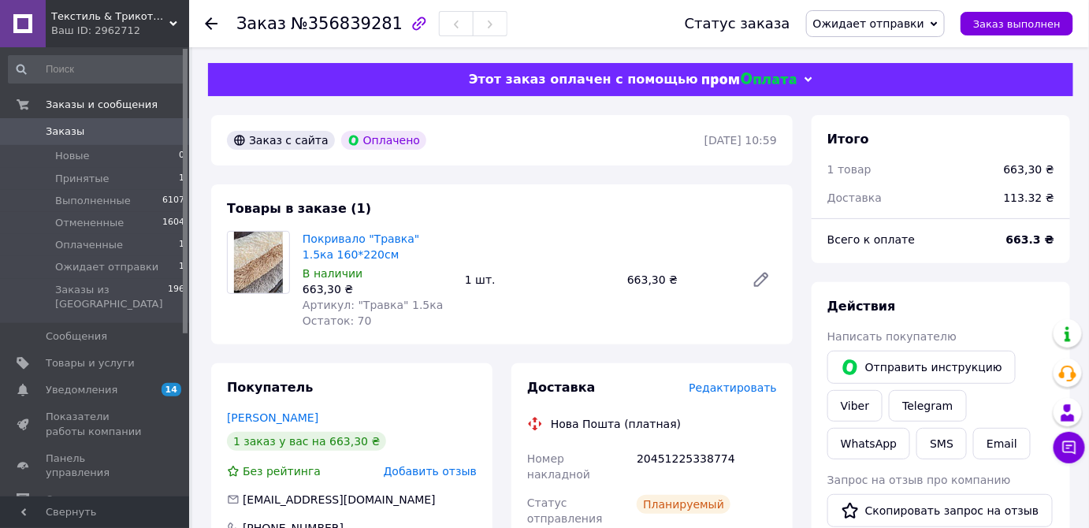
click at [925, 17] on span "Ожидает отправки" at bounding box center [868, 23] width 111 height 13
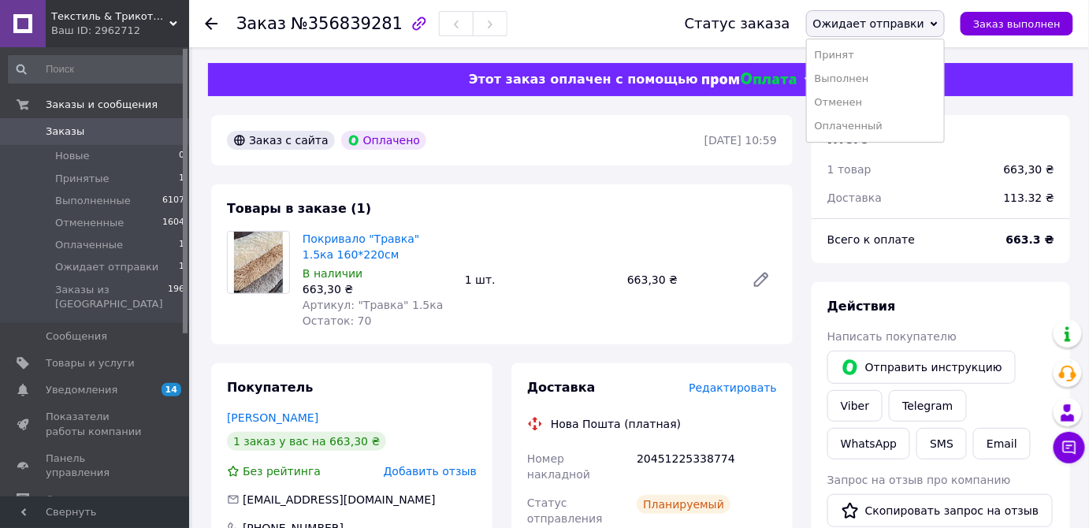
click at [876, 83] on li "Выполнен" at bounding box center [875, 79] width 137 height 24
